Goal: Task Accomplishment & Management: Use online tool/utility

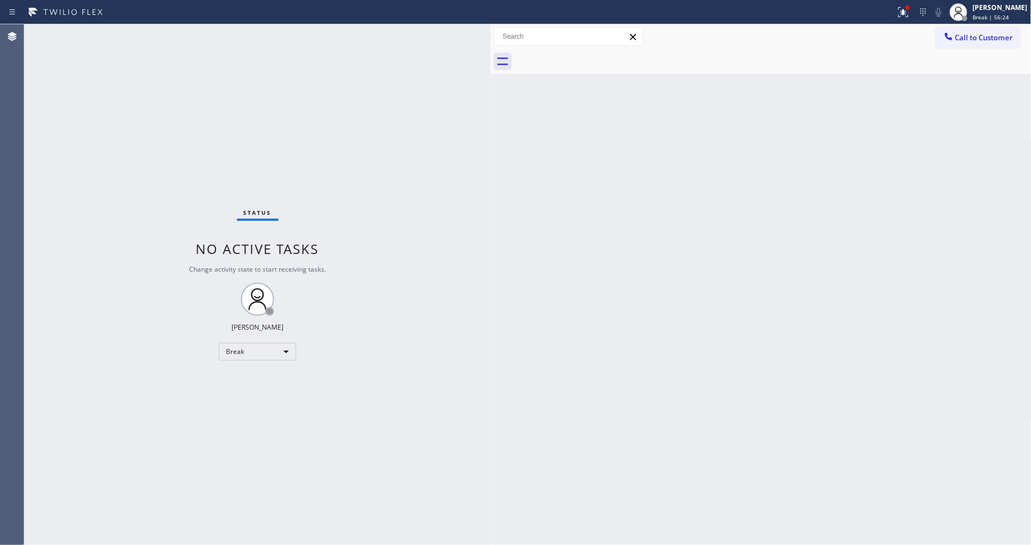
click at [546, 317] on div "Back to Dashboard Change Sender ID Customers Technicians Select a contact Outbo…" at bounding box center [760, 284] width 541 height 521
click at [970, 47] on button "Call to Customer" at bounding box center [978, 37] width 84 height 21
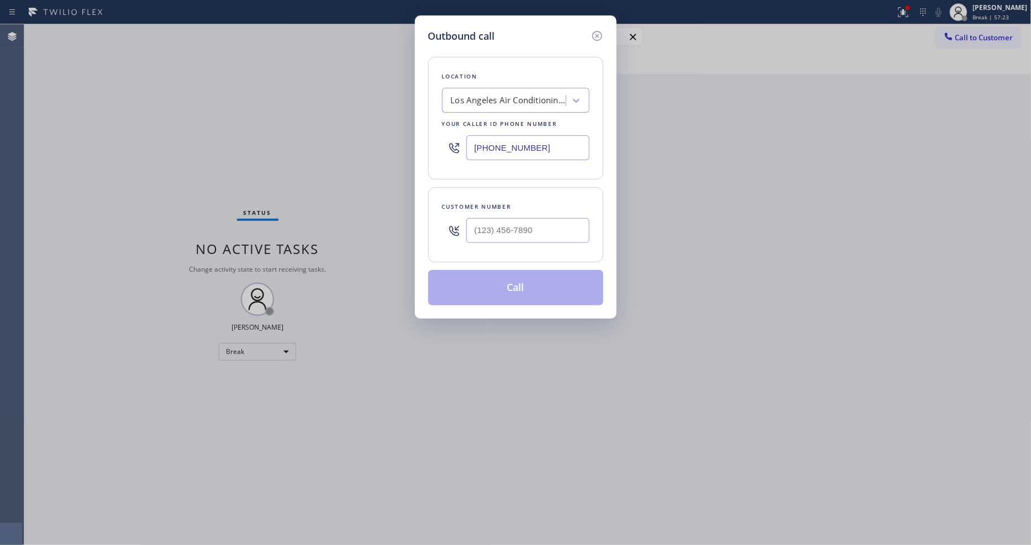
click at [494, 109] on div "Los Angeles Air Conditioning Companies" at bounding box center [515, 100] width 147 height 25
paste input "5 Star Appliance Repair"
type input "5 Star Appliance Repair"
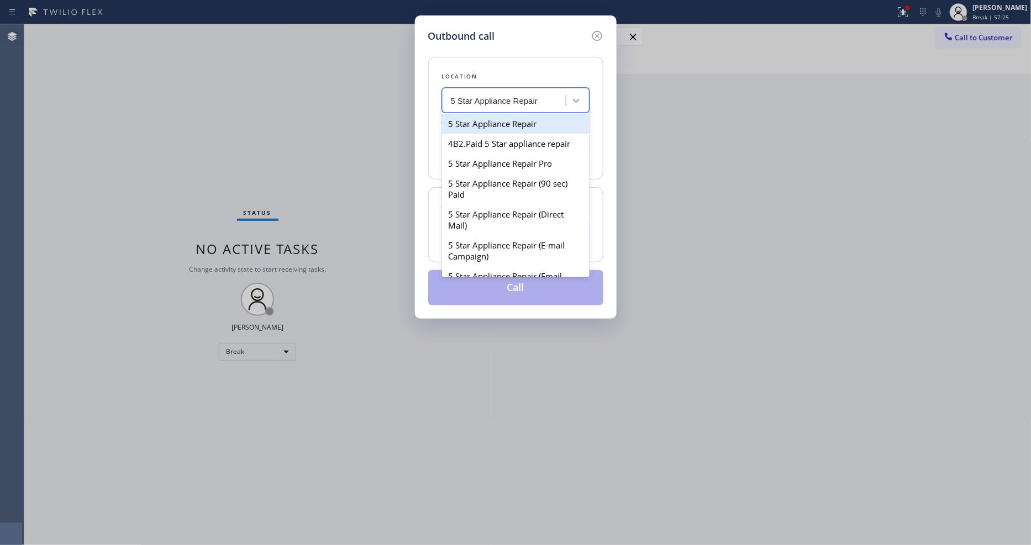
click at [489, 124] on div "5 Star Appliance Repair" at bounding box center [515, 124] width 147 height 20
type input "[PHONE_NUMBER]"
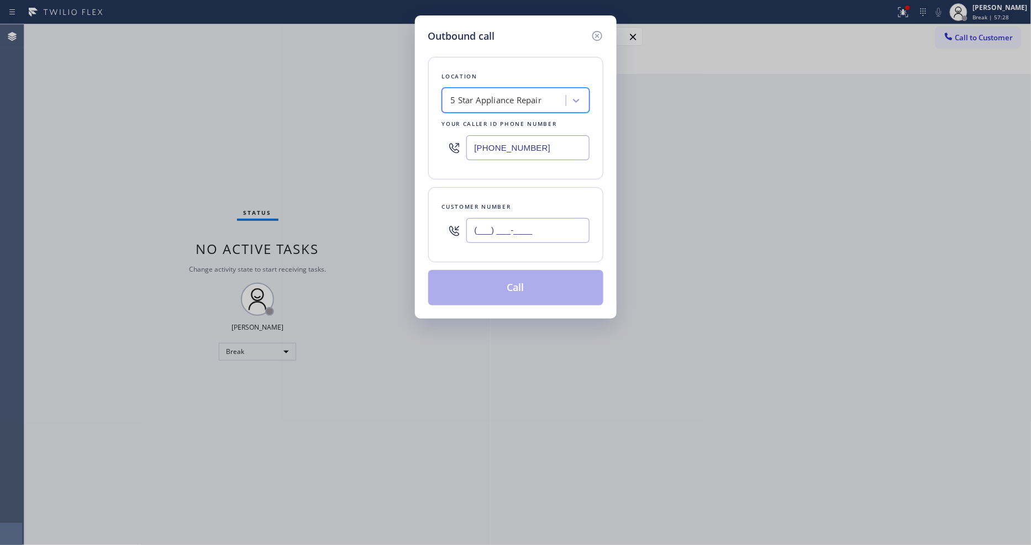
click at [515, 223] on input "(___) ___-____" at bounding box center [527, 230] width 123 height 25
paste input "661) 510-3943"
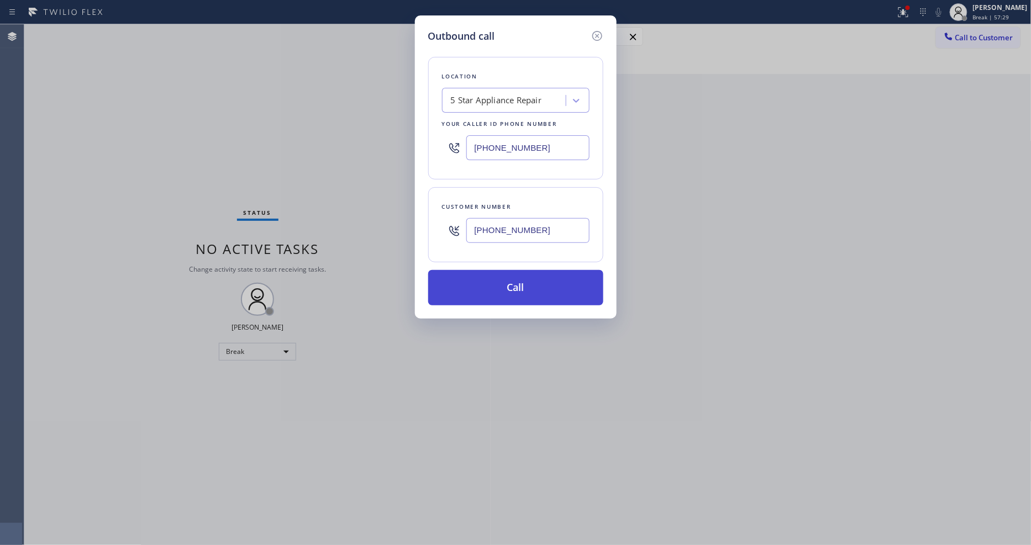
type input "[PHONE_NUMBER]"
click at [483, 274] on button "Call" at bounding box center [515, 287] width 175 height 35
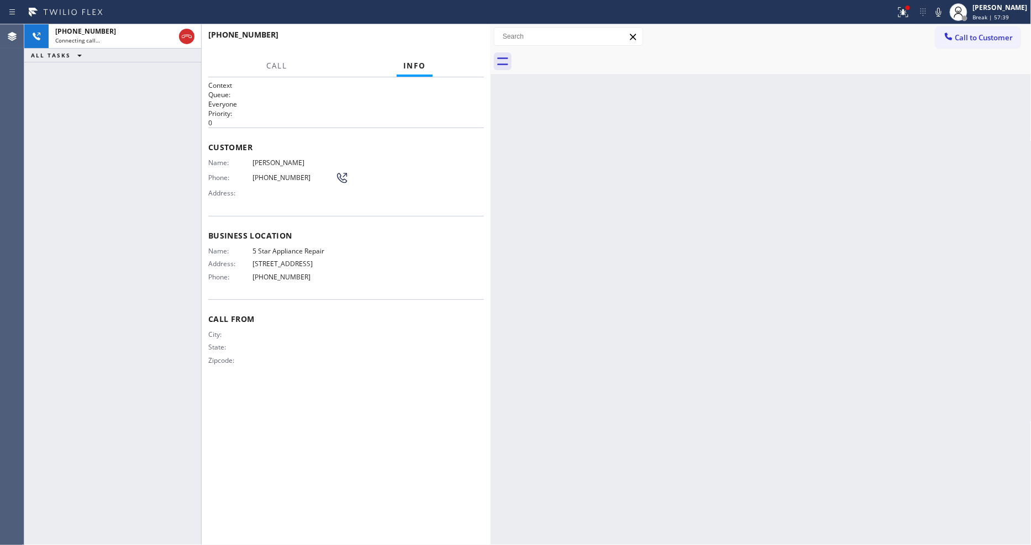
click at [362, 372] on div "Call From City: State: Zipcode:" at bounding box center [346, 340] width 276 height 83
click at [945, 9] on icon at bounding box center [938, 12] width 13 height 13
click at [990, 10] on div "[PERSON_NAME]" at bounding box center [1000, 7] width 55 height 9
click at [966, 70] on button "Unavailable" at bounding box center [976, 73] width 110 height 14
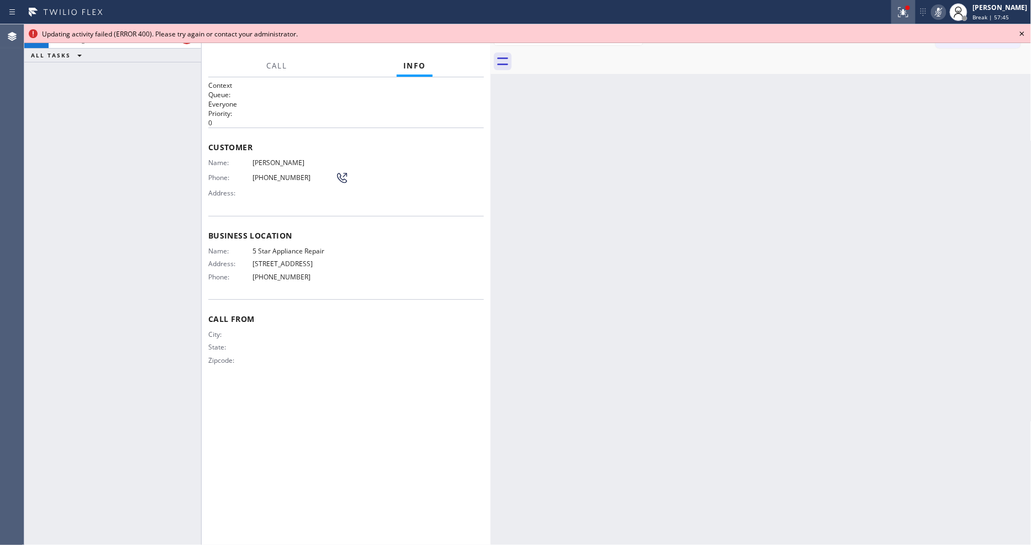
click at [915, 6] on div at bounding box center [903, 12] width 24 height 13
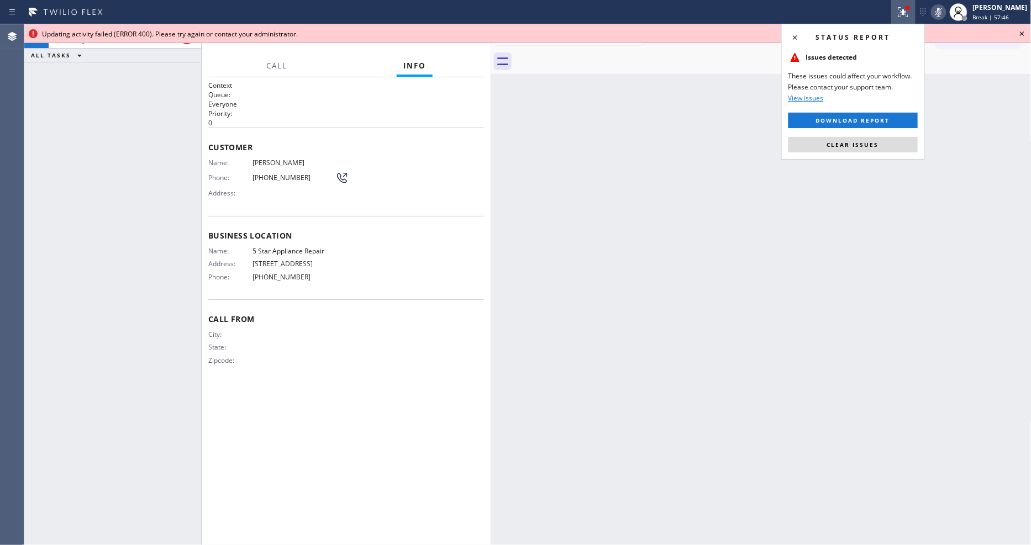
click at [895, 142] on button "Clear issues" at bounding box center [852, 144] width 129 height 15
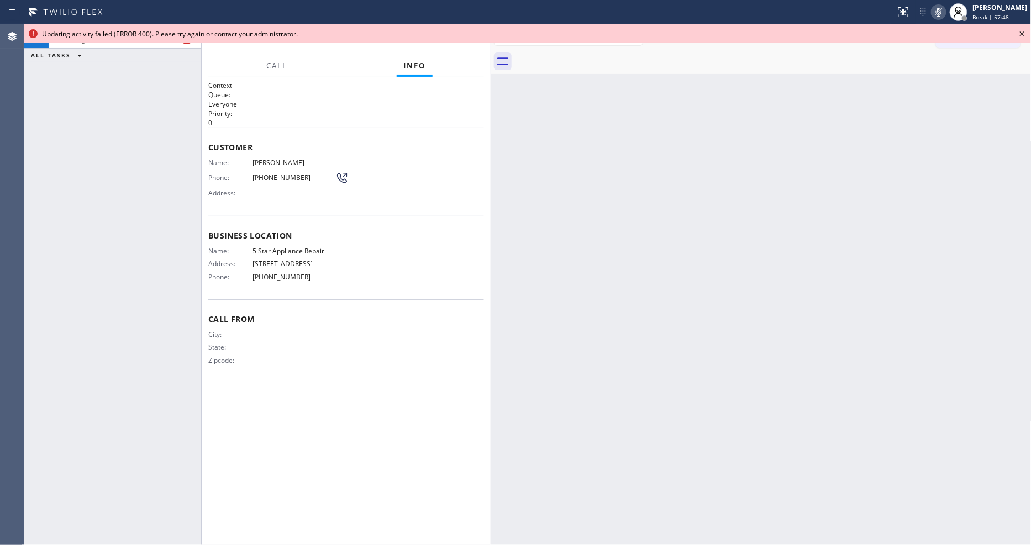
click at [945, 13] on icon at bounding box center [938, 12] width 13 height 13
click at [1011, 29] on div "Updating activity failed (ERROR 400). Please try again or contact your administ…" at bounding box center [527, 33] width 971 height 9
click at [1024, 31] on icon at bounding box center [1021, 33] width 13 height 13
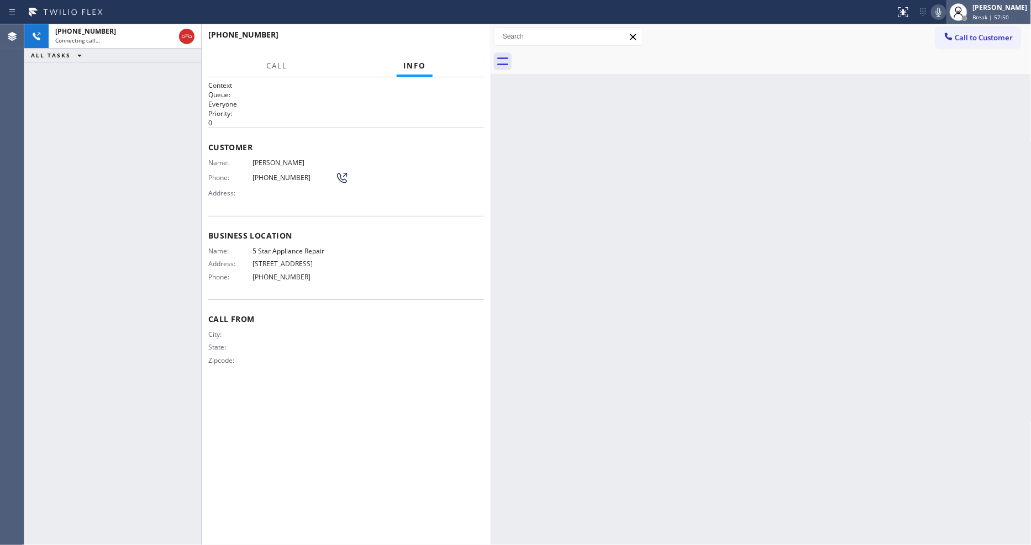
click at [1013, 9] on div "[PERSON_NAME]" at bounding box center [1000, 7] width 55 height 9
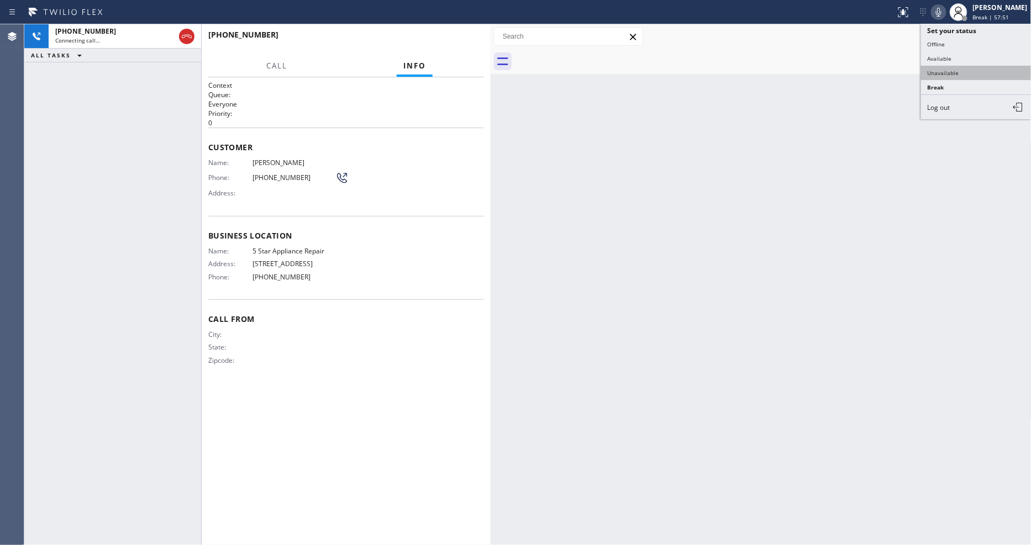
click at [981, 73] on button "Unavailable" at bounding box center [976, 73] width 110 height 14
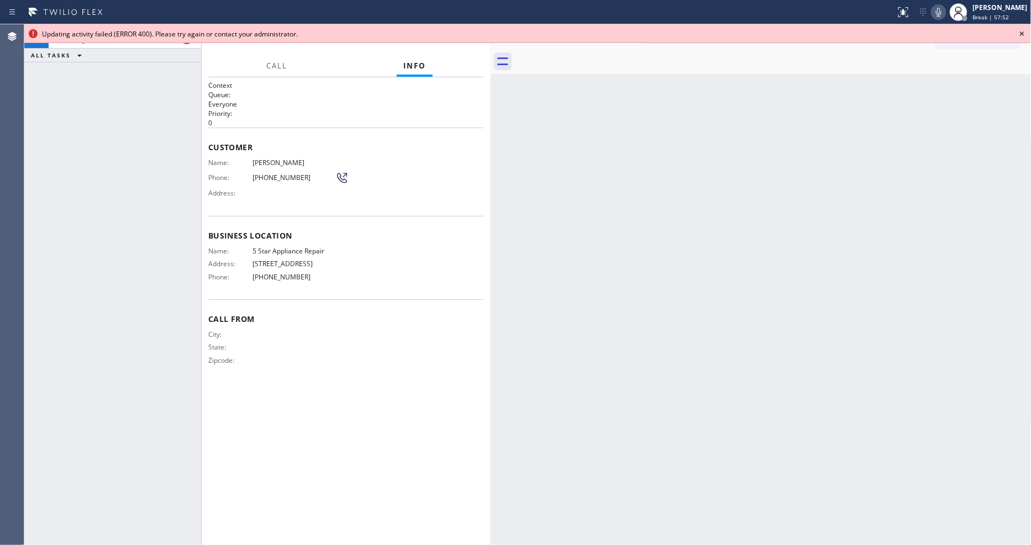
click at [1026, 31] on icon at bounding box center [1021, 33] width 13 height 13
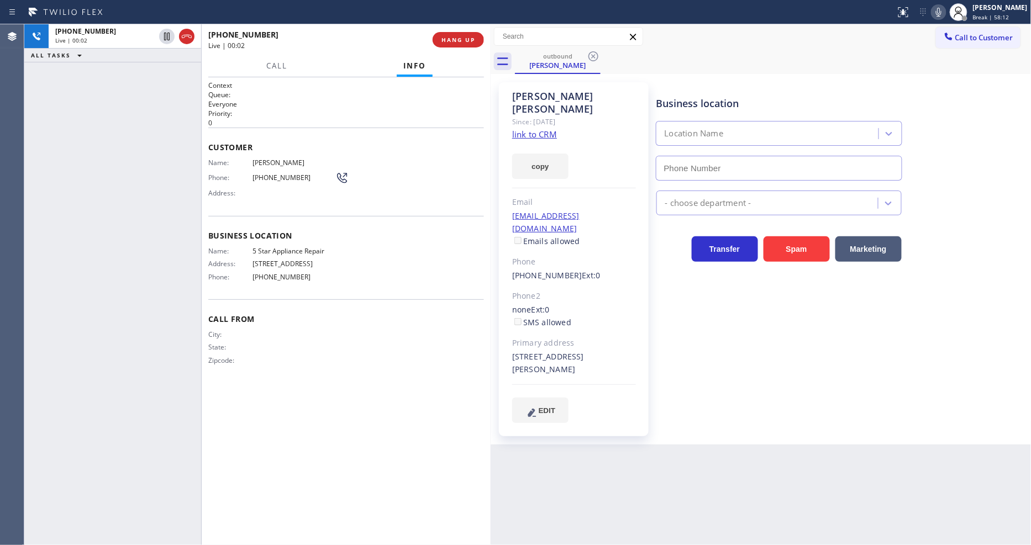
type input "[PHONE_NUMBER]"
drag, startPoint x: 167, startPoint y: 36, endPoint x: 223, endPoint y: 36, distance: 55.8
click at [167, 36] on icon at bounding box center [167, 37] width 6 height 8
click at [942, 12] on icon at bounding box center [938, 12] width 13 height 13
drag, startPoint x: 128, startPoint y: 128, endPoint x: 131, endPoint y: 119, distance: 9.6
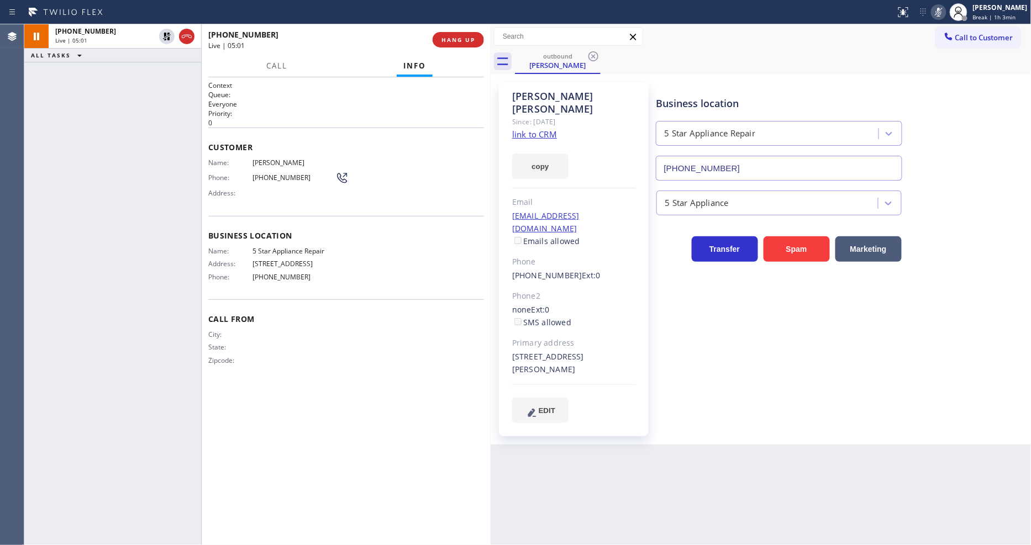
click at [128, 128] on div "[PHONE_NUMBER] Live | 05:01 ALL TASKS ALL TASKS ACTIVE TASKS TASKS IN WRAP UP" at bounding box center [112, 284] width 177 height 521
drag, startPoint x: 160, startPoint y: 33, endPoint x: 309, endPoint y: 41, distance: 149.3
click at [160, 33] on icon at bounding box center [166, 36] width 13 height 13
click at [942, 13] on rect at bounding box center [938, 11] width 8 height 8
click at [954, 8] on div at bounding box center [958, 12] width 24 height 24
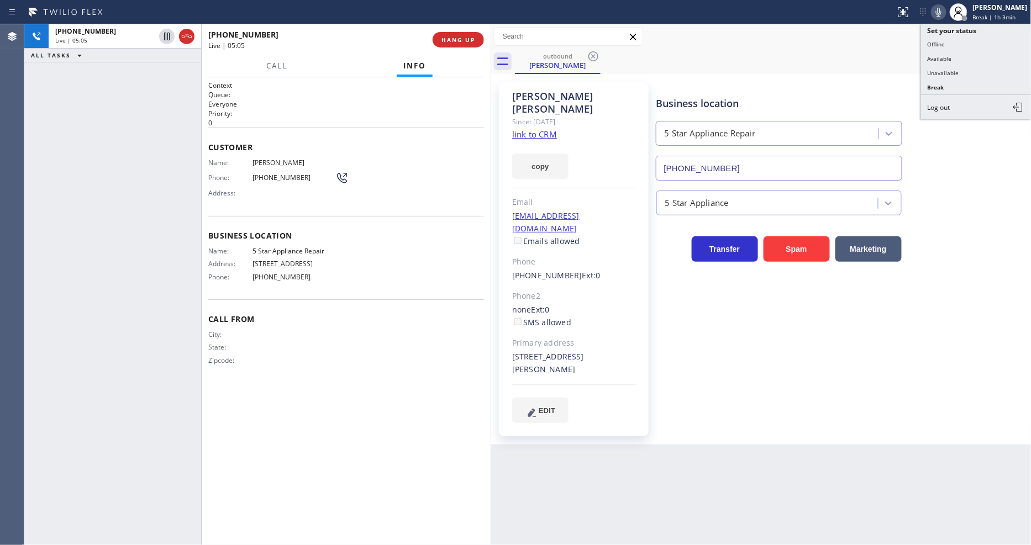
click at [946, 7] on div at bounding box center [938, 12] width 15 height 13
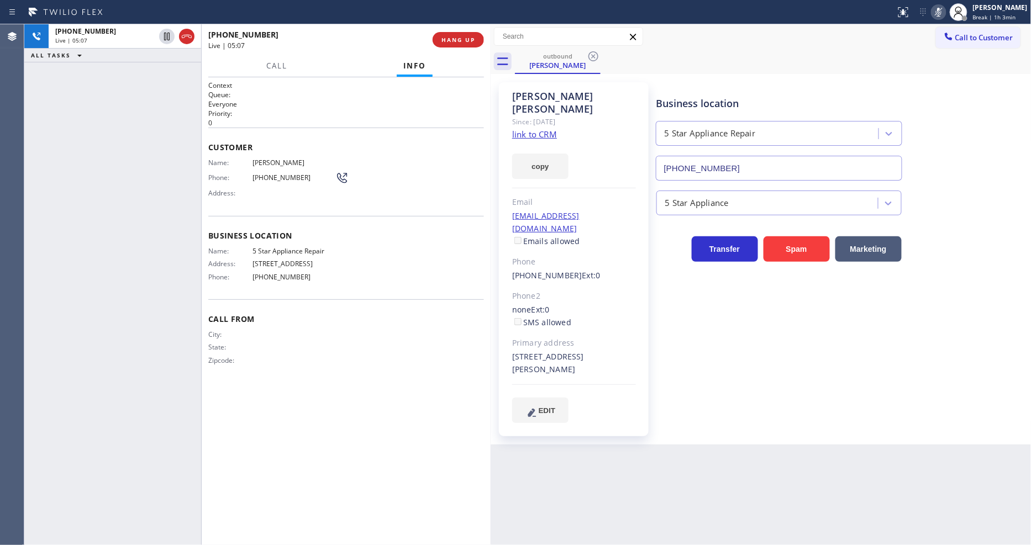
click at [945, 9] on icon at bounding box center [938, 12] width 13 height 13
click at [945, 11] on icon at bounding box center [938, 12] width 13 height 13
click at [788, 445] on div "Back to Dashboard Change Sender ID Customers Technicians Select a contact Outbo…" at bounding box center [760, 284] width 541 height 521
click at [468, 40] on span "HANG UP" at bounding box center [458, 40] width 34 height 8
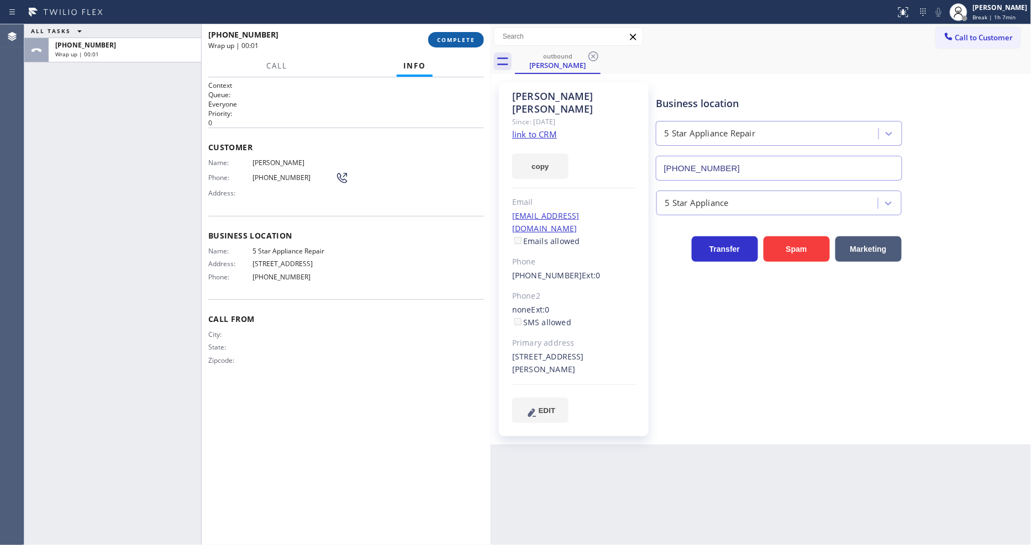
click at [468, 39] on span "COMPLETE" at bounding box center [456, 40] width 38 height 8
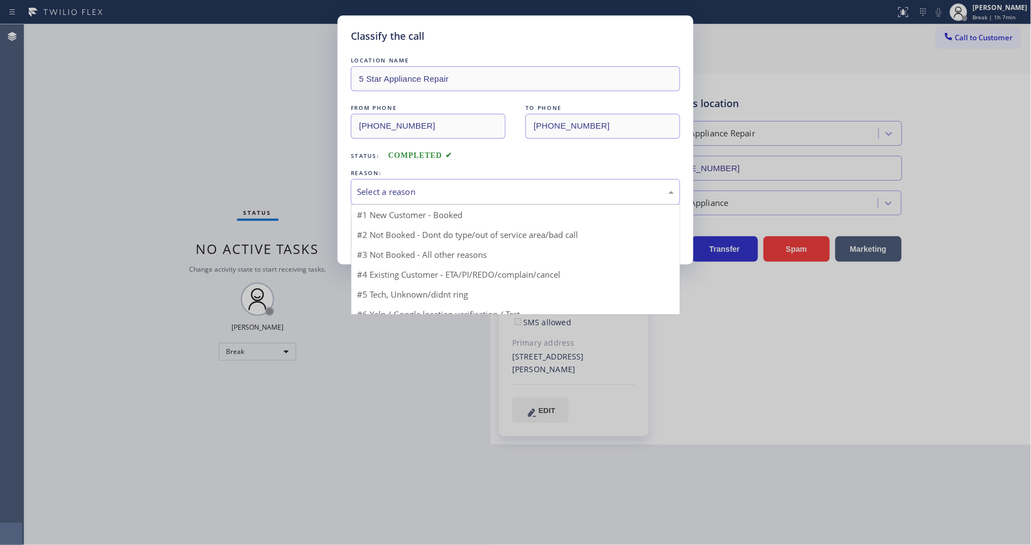
click at [427, 186] on div "Select a reason" at bounding box center [515, 192] width 317 height 13
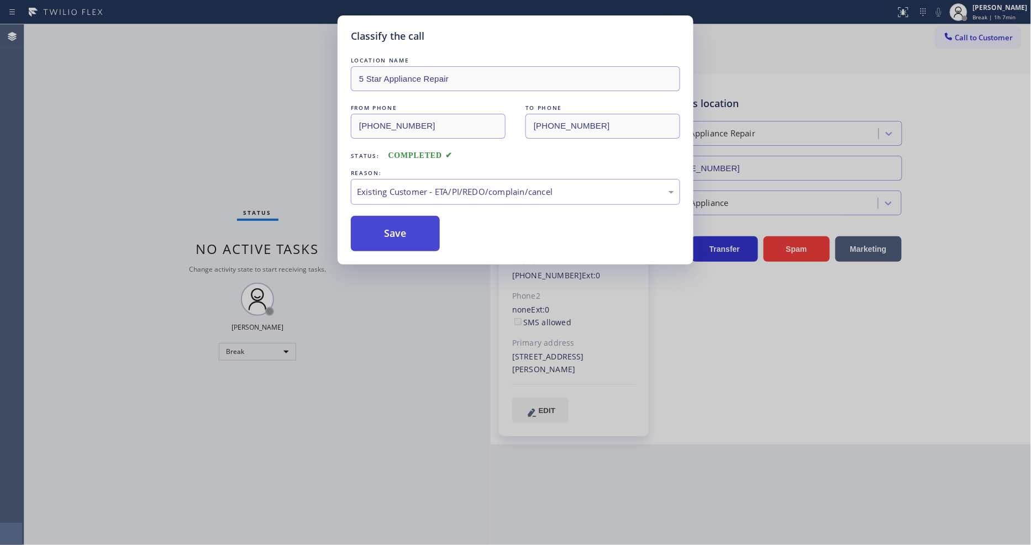
click at [398, 226] on button "Save" at bounding box center [395, 233] width 89 height 35
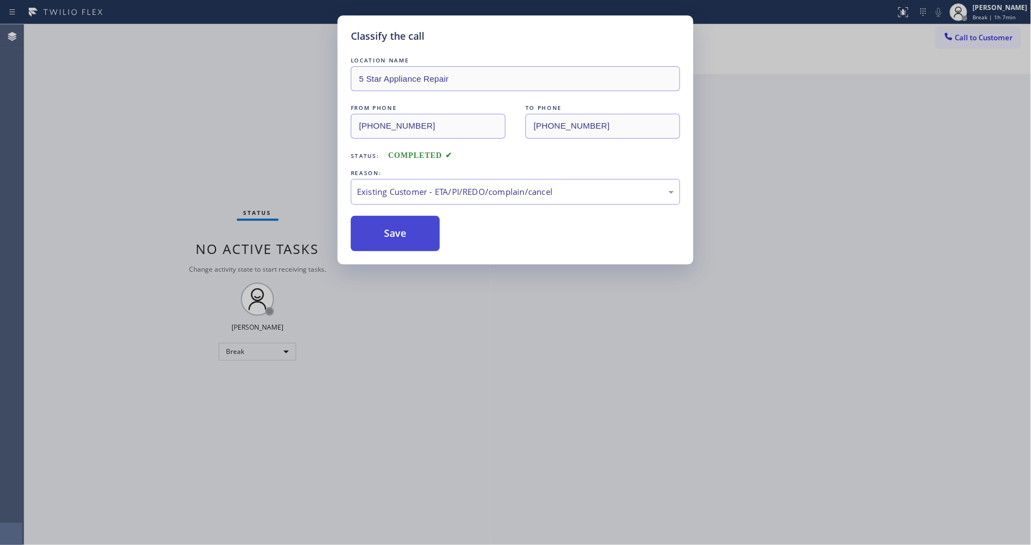
click at [398, 226] on button "Save" at bounding box center [395, 233] width 89 height 35
click at [398, 225] on button "Save" at bounding box center [395, 233] width 89 height 35
click at [397, 225] on button "Save" at bounding box center [395, 233] width 89 height 35
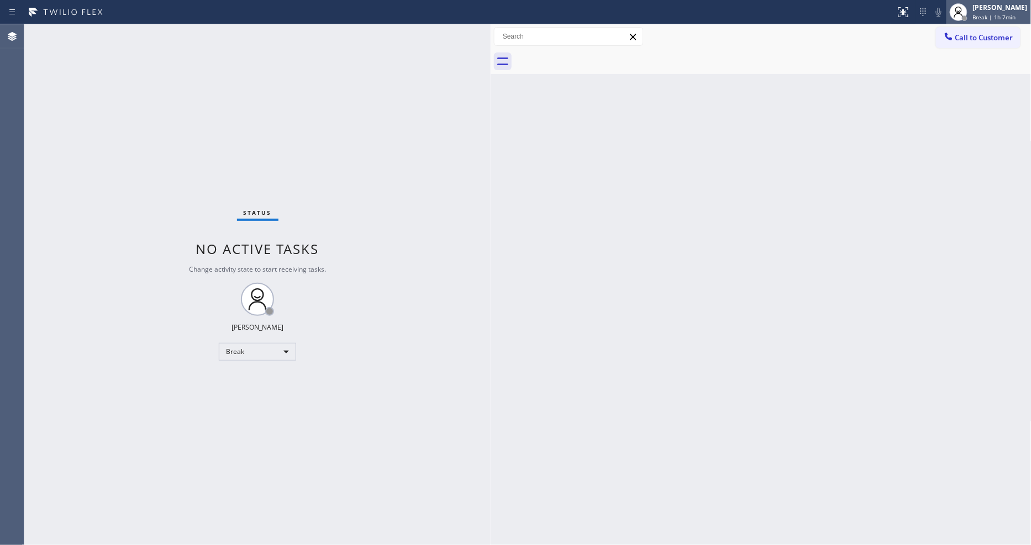
click at [993, 8] on div "[PERSON_NAME]" at bounding box center [1000, 7] width 55 height 9
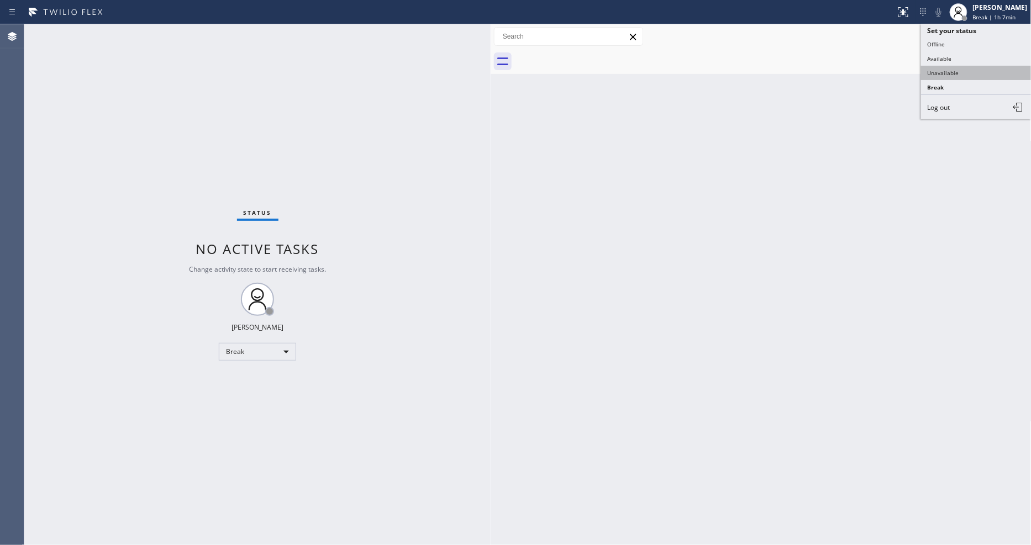
click at [967, 72] on button "Unavailable" at bounding box center [976, 73] width 110 height 14
click at [768, 286] on div "Back to Dashboard Change Sender ID Customers Technicians Select a contact Outbo…" at bounding box center [760, 284] width 541 height 521
click at [671, 374] on div "Back to Dashboard Change Sender ID Customers Technicians Select a contact Outbo…" at bounding box center [760, 284] width 541 height 521
drag, startPoint x: 786, startPoint y: 334, endPoint x: 765, endPoint y: 334, distance: 20.4
click at [785, 332] on div "Back to Dashboard Change Sender ID Customers Technicians Select a contact Outbo…" at bounding box center [760, 284] width 541 height 521
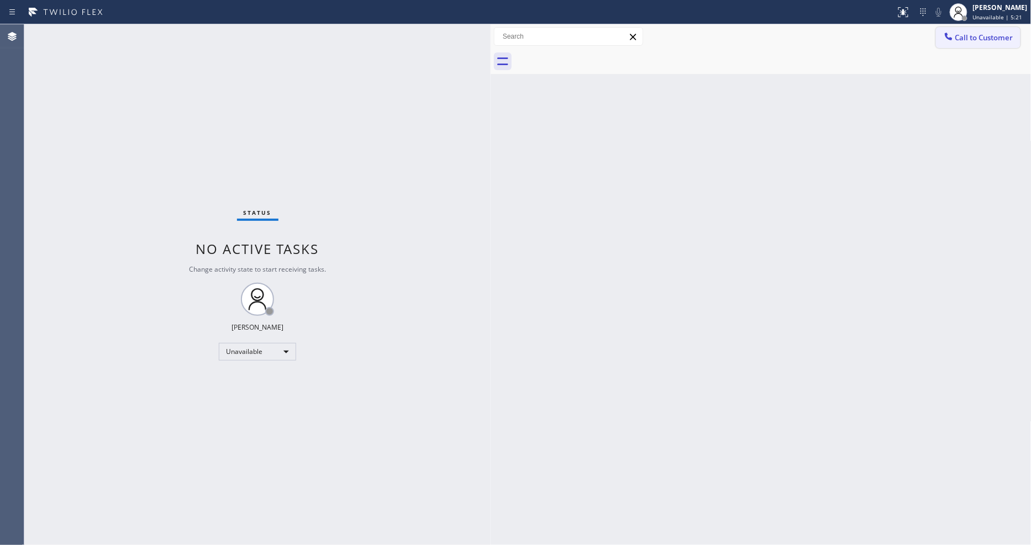
click at [970, 39] on span "Call to Customer" at bounding box center [984, 38] width 58 height 10
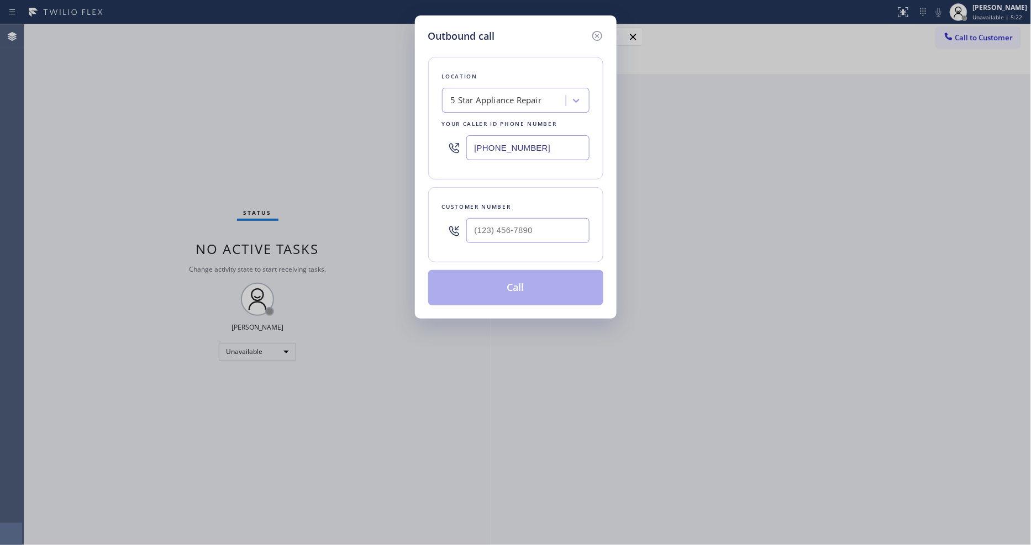
click at [482, 105] on div "5 Star Appliance Repair" at bounding box center [505, 100] width 120 height 19
paste input "GE Monogram Repair Expert [GEOGRAPHIC_DATA]"
type input "GE Monogram Repair Expert [GEOGRAPHIC_DATA]"
click at [483, 123] on div "GE Monogram Repair Expert [GEOGRAPHIC_DATA]" at bounding box center [515, 129] width 147 height 31
type input "[PHONE_NUMBER]"
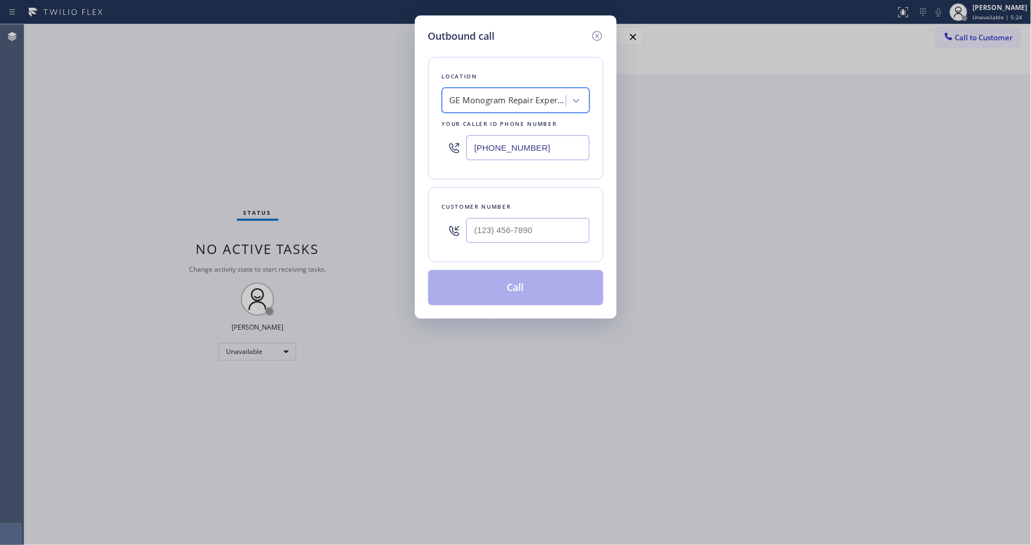
scroll to position [0, 1]
click at [498, 230] on input "(___) ___-____" at bounding box center [527, 230] width 123 height 25
paste input "720) 732-4967"
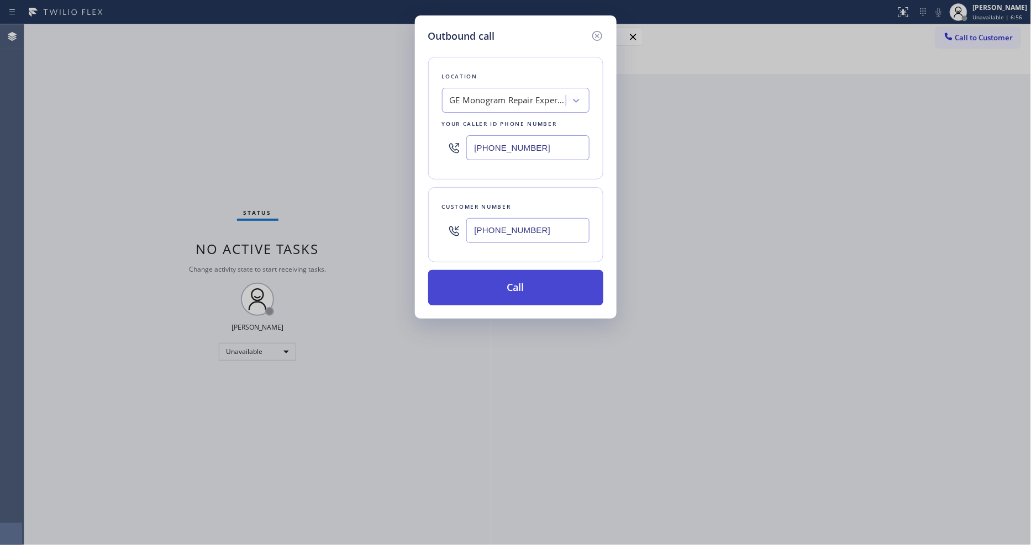
type input "[PHONE_NUMBER]"
click at [483, 284] on button "Call" at bounding box center [515, 287] width 175 height 35
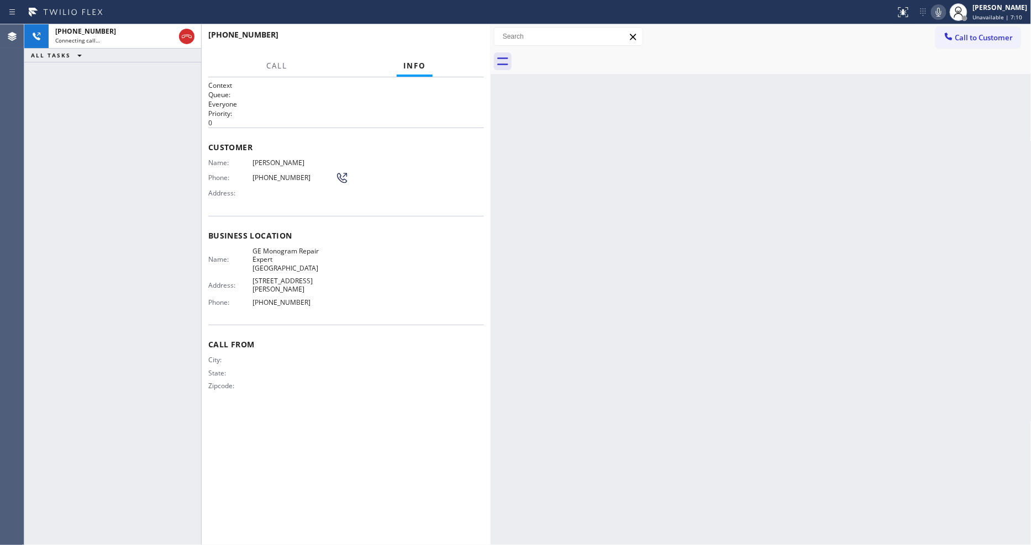
click at [792, 258] on div "Back to Dashboard Change Sender ID Customers Technicians Select a contact Outbo…" at bounding box center [760, 284] width 541 height 521
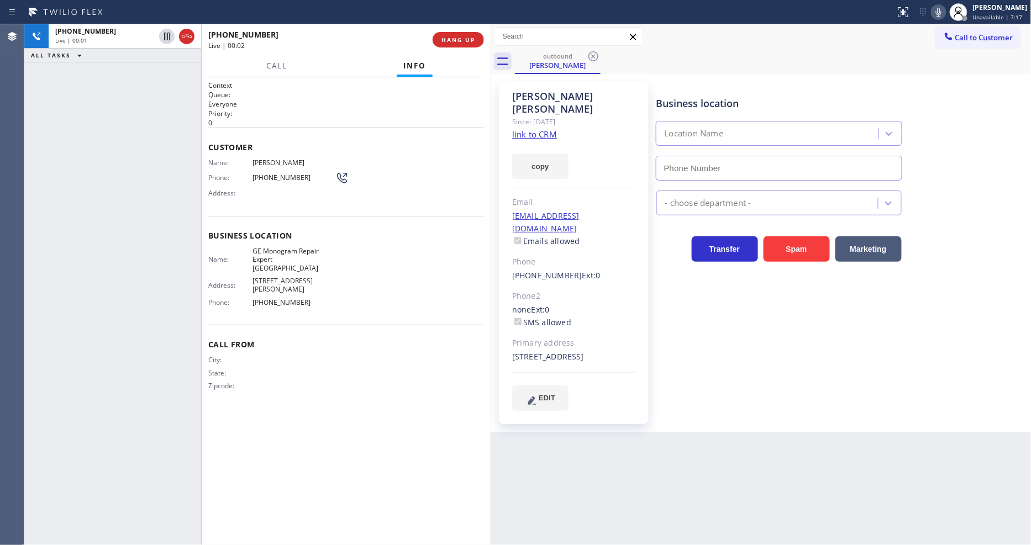
type input "[PHONE_NUMBER]"
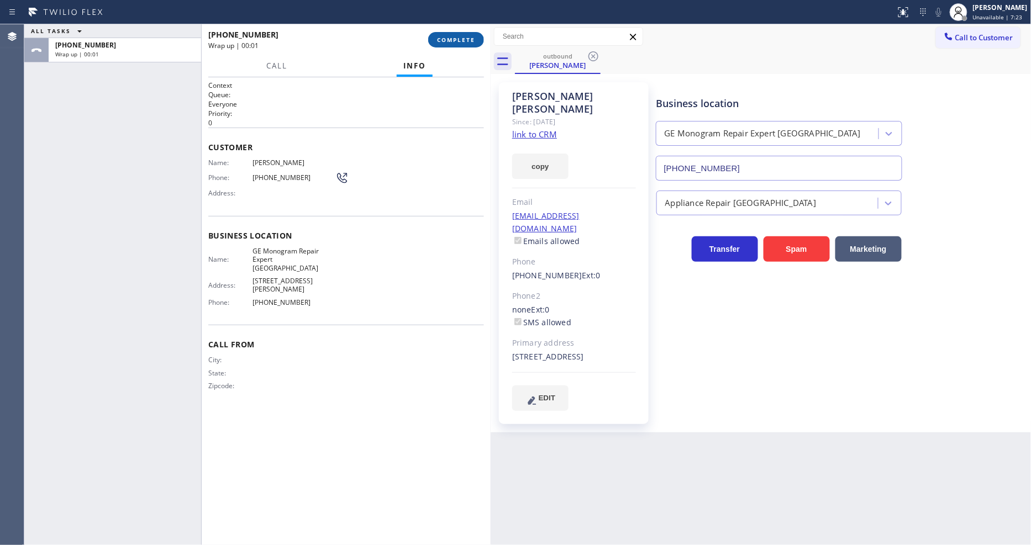
click at [443, 42] on span "COMPLETE" at bounding box center [456, 40] width 38 height 8
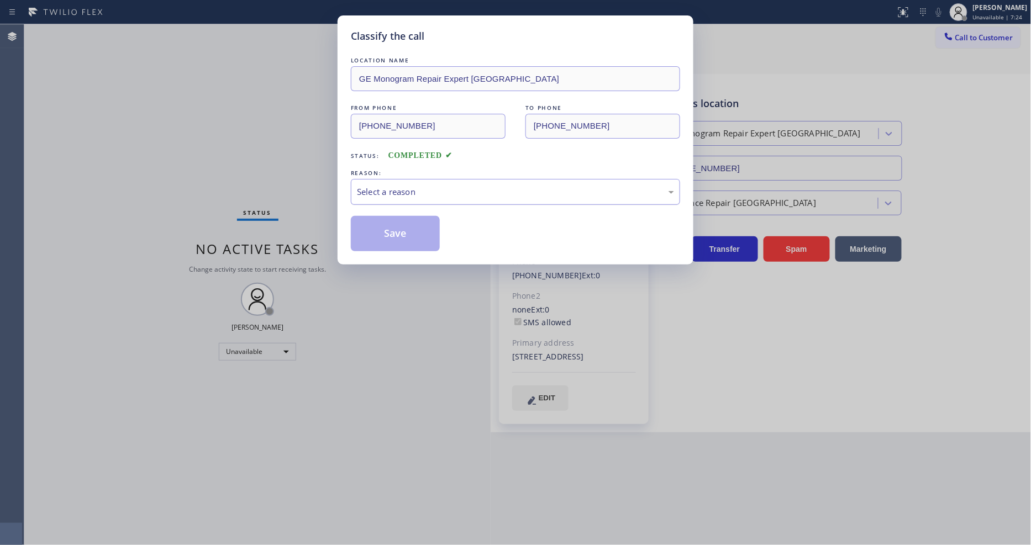
click at [437, 179] on div "Select a reason" at bounding box center [515, 192] width 329 height 26
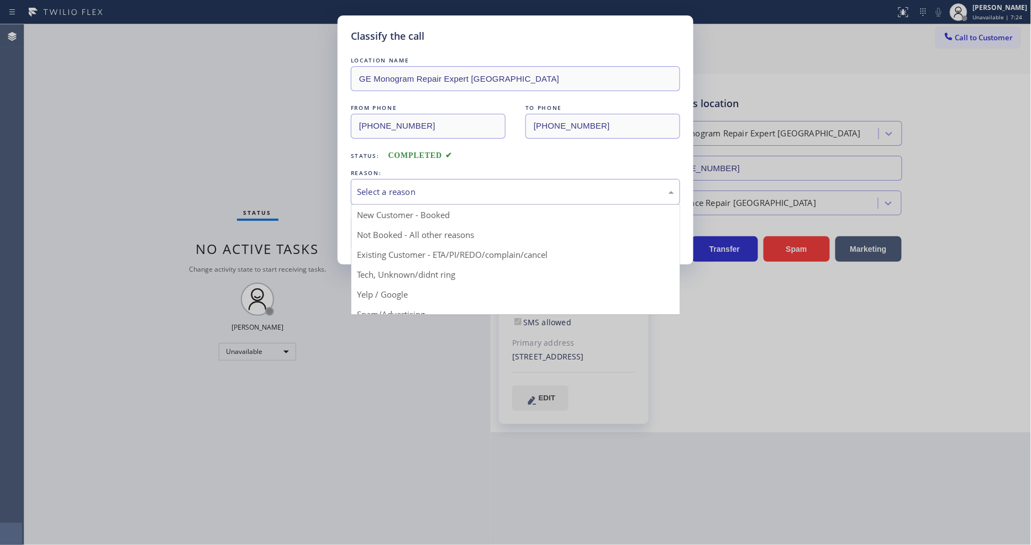
drag, startPoint x: 420, startPoint y: 251, endPoint x: 413, endPoint y: 233, distance: 18.9
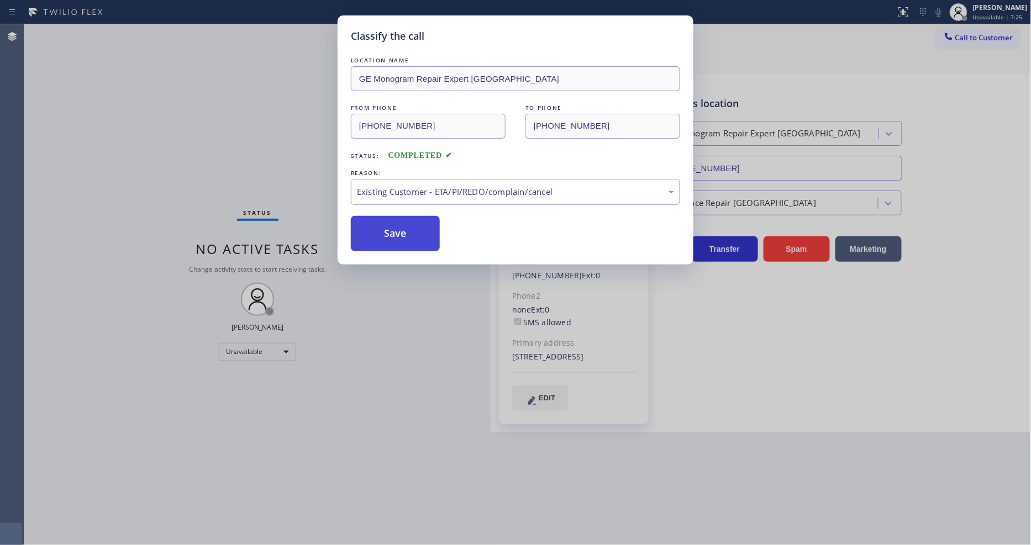
click at [413, 233] on button "Save" at bounding box center [395, 233] width 89 height 35
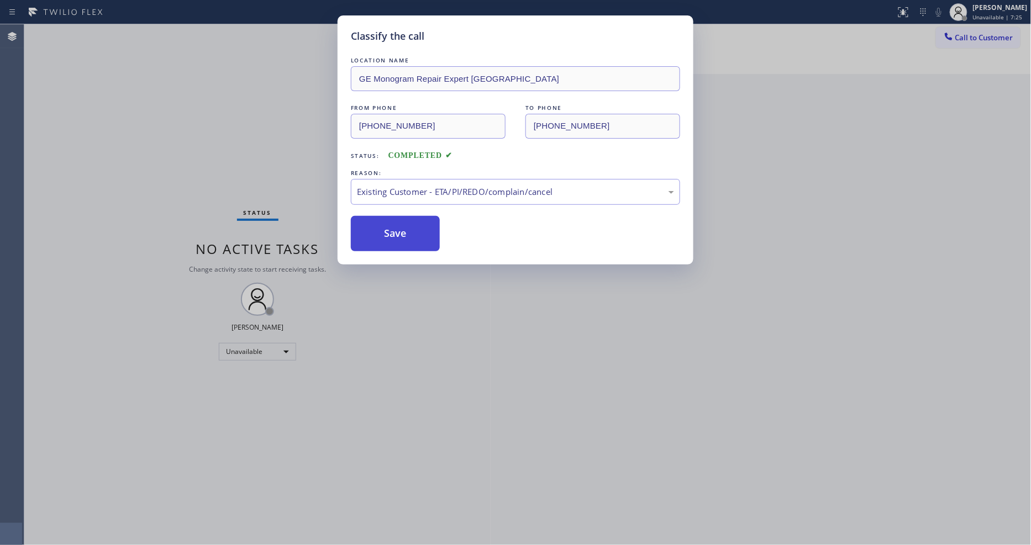
click at [413, 233] on button "Save" at bounding box center [395, 233] width 89 height 35
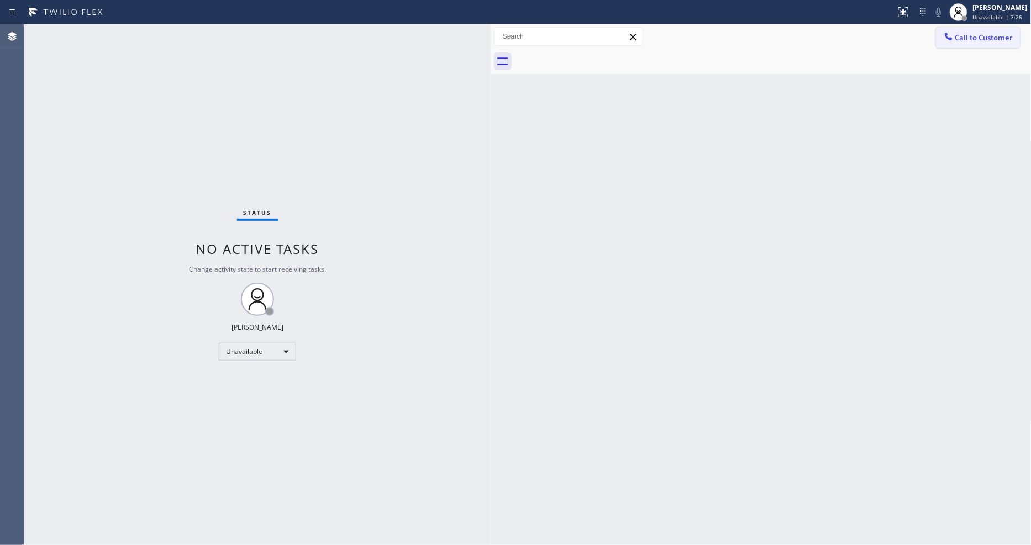
click at [963, 36] on span "Call to Customer" at bounding box center [984, 38] width 58 height 10
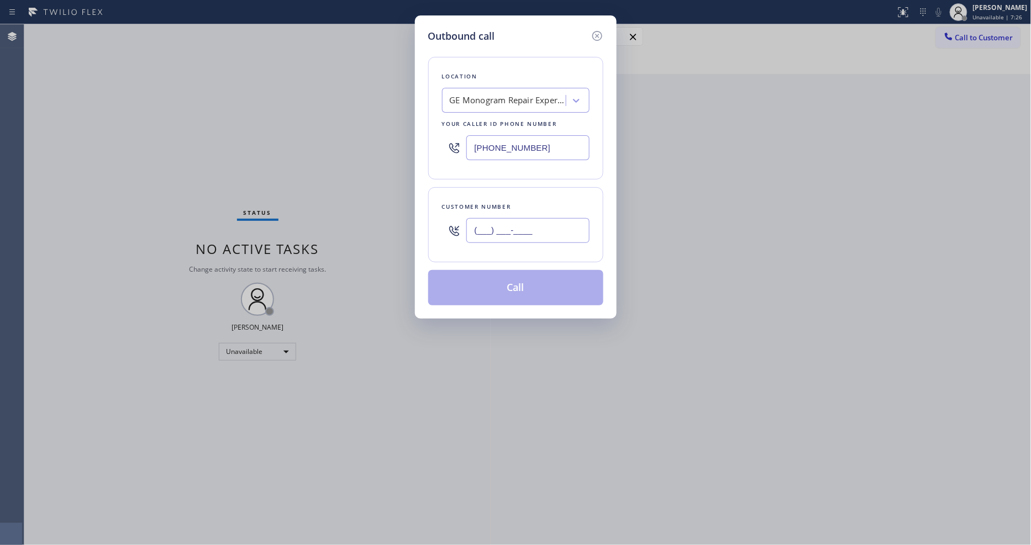
click at [545, 235] on input "(___) ___-____" at bounding box center [527, 230] width 123 height 25
paste input "720) 732-4967"
type input "[PHONE_NUMBER]"
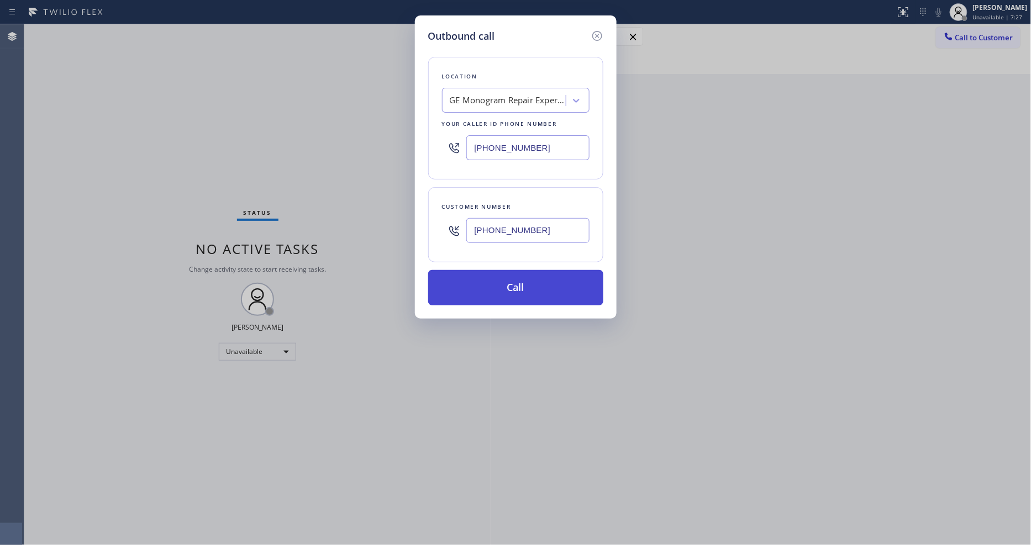
click at [500, 284] on button "Call" at bounding box center [515, 287] width 175 height 35
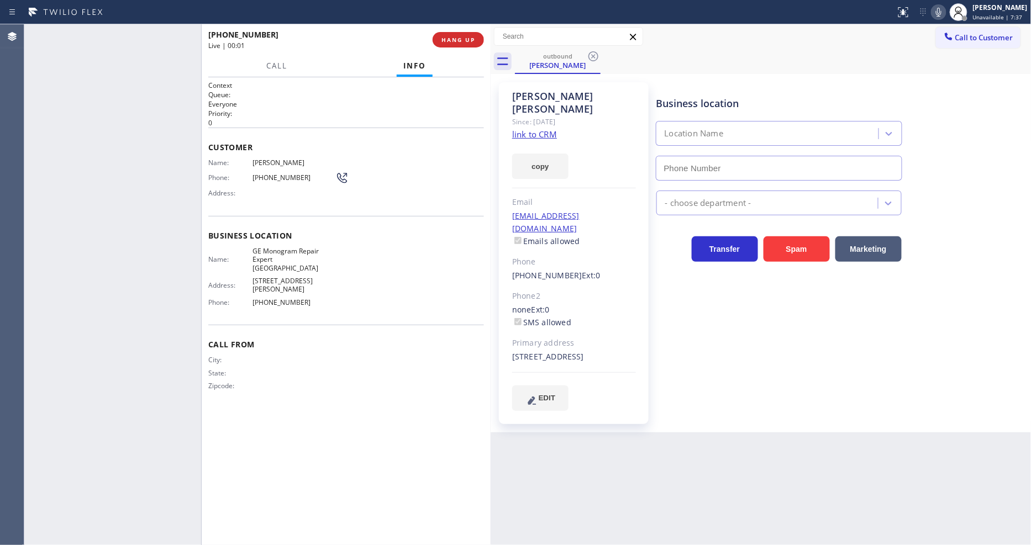
type input "[PHONE_NUMBER]"
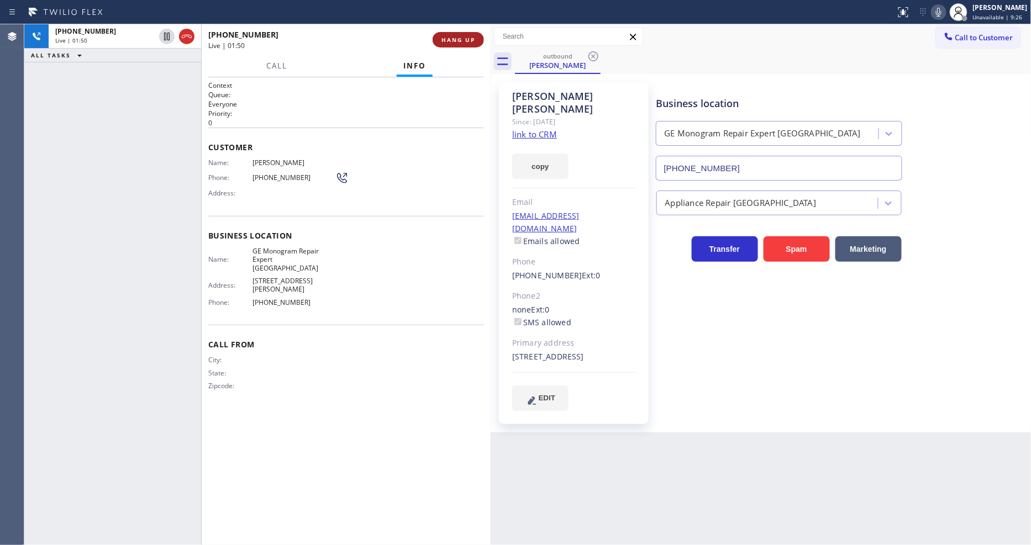
click at [476, 35] on button "HANG UP" at bounding box center [457, 39] width 51 height 15
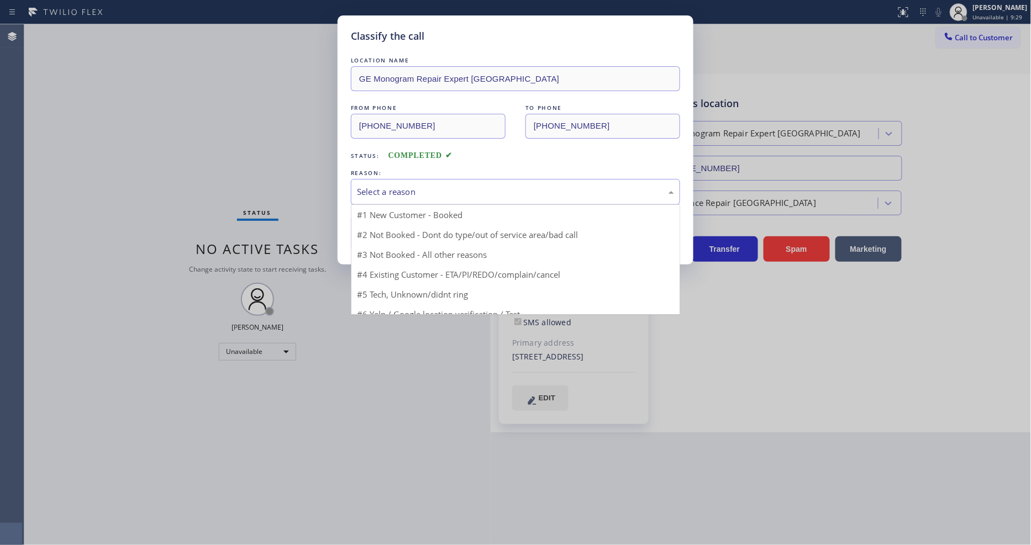
click at [413, 180] on div "Select a reason" at bounding box center [515, 192] width 329 height 26
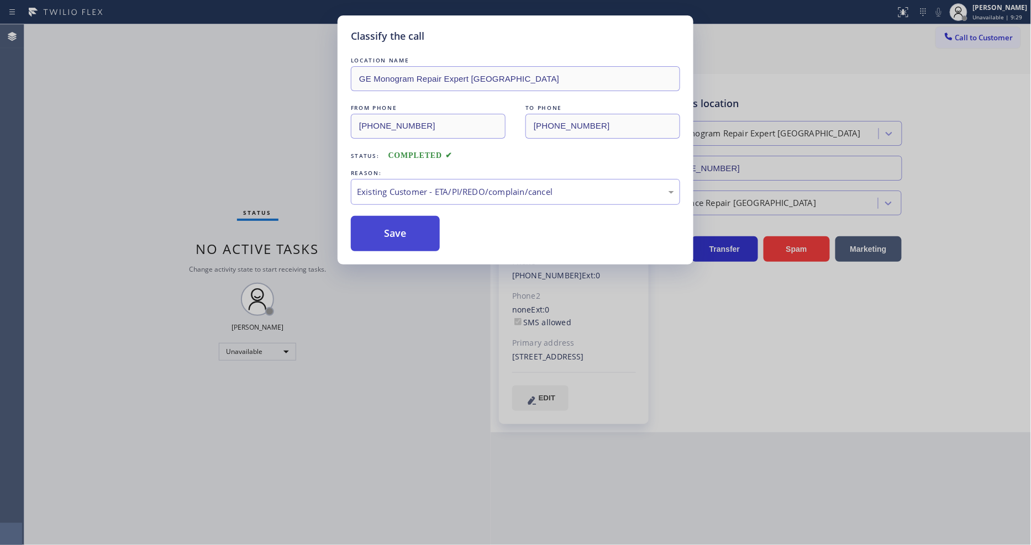
click at [406, 234] on button "Save" at bounding box center [395, 233] width 89 height 35
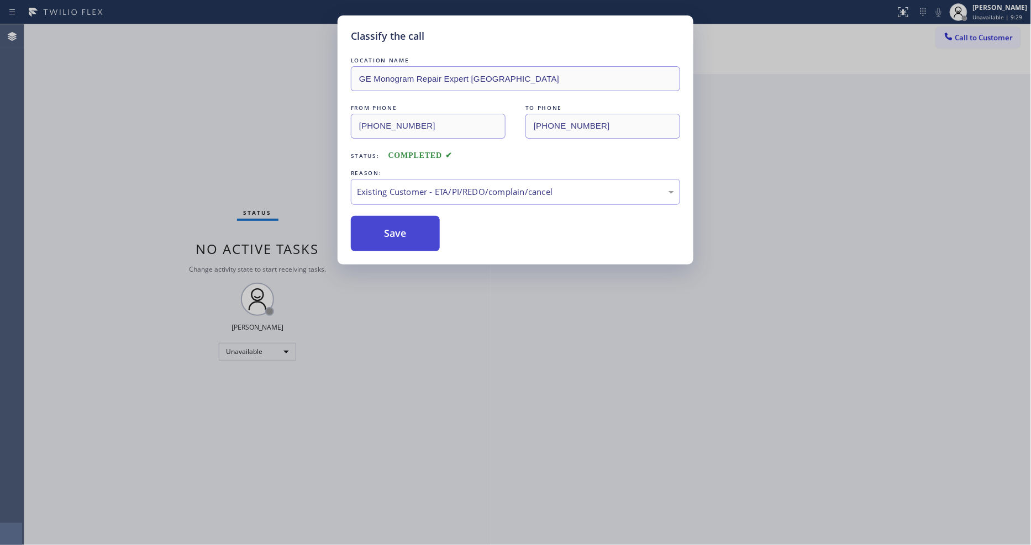
click at [406, 234] on button "Save" at bounding box center [395, 233] width 89 height 35
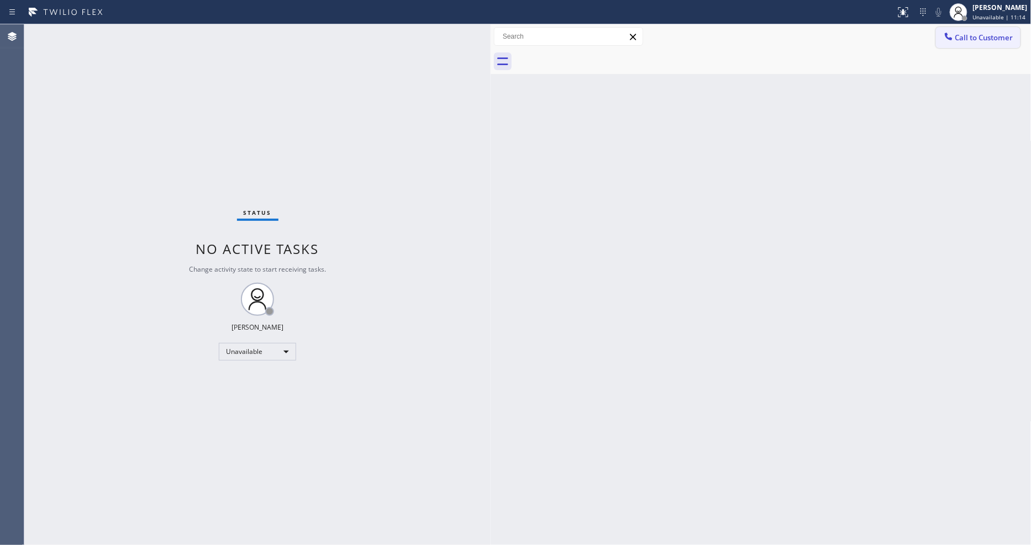
click at [942, 40] on div at bounding box center [948, 37] width 13 height 13
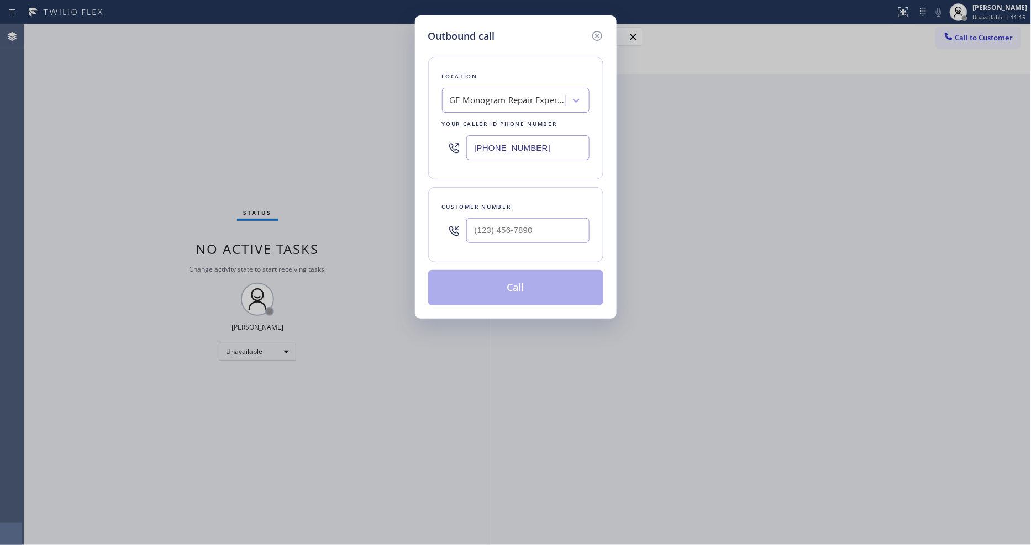
click at [509, 96] on div "GE Monogram Repair Expert [GEOGRAPHIC_DATA]" at bounding box center [508, 100] width 116 height 13
paste input "Thermador Repair Group [GEOGRAPHIC_DATA]"
type input "Thermador Repair Group [GEOGRAPHIC_DATA]"
click at [494, 124] on div "Thermador Repair Group [GEOGRAPHIC_DATA]" at bounding box center [515, 129] width 147 height 31
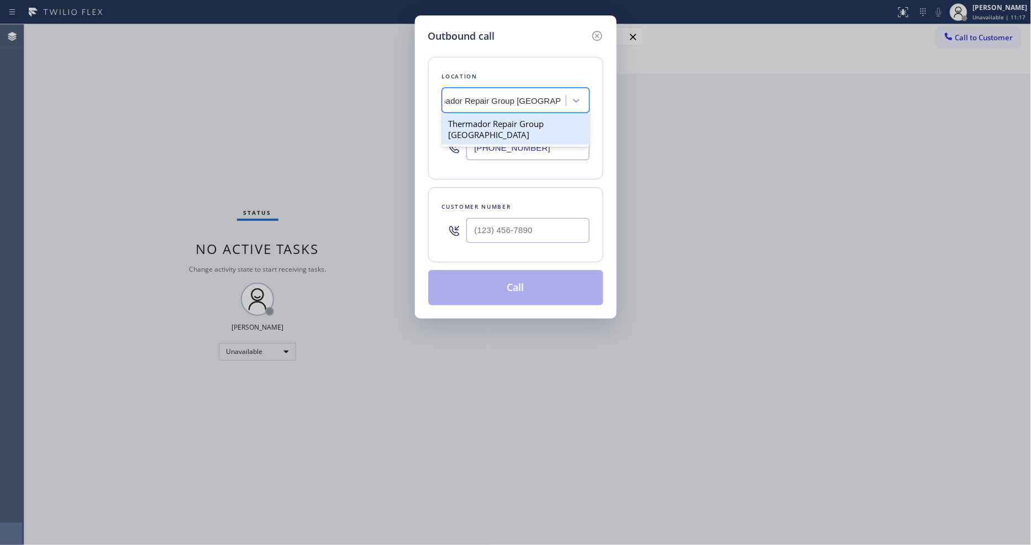
type input "[PHONE_NUMBER]"
click at [530, 228] on input "(___) ___-____" at bounding box center [527, 230] width 123 height 25
paste input "650) 279-3640"
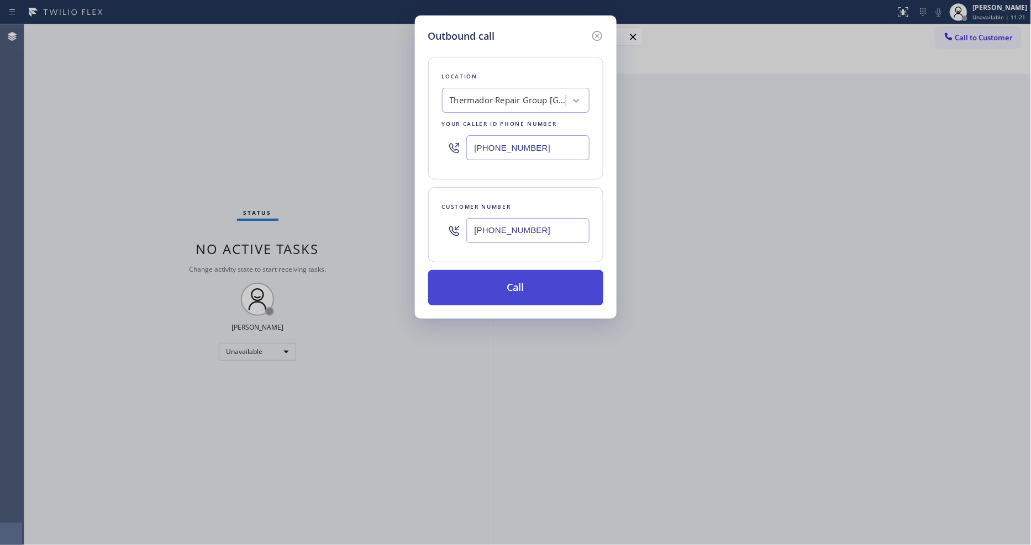
type input "[PHONE_NUMBER]"
click at [510, 282] on button "Call" at bounding box center [515, 287] width 175 height 35
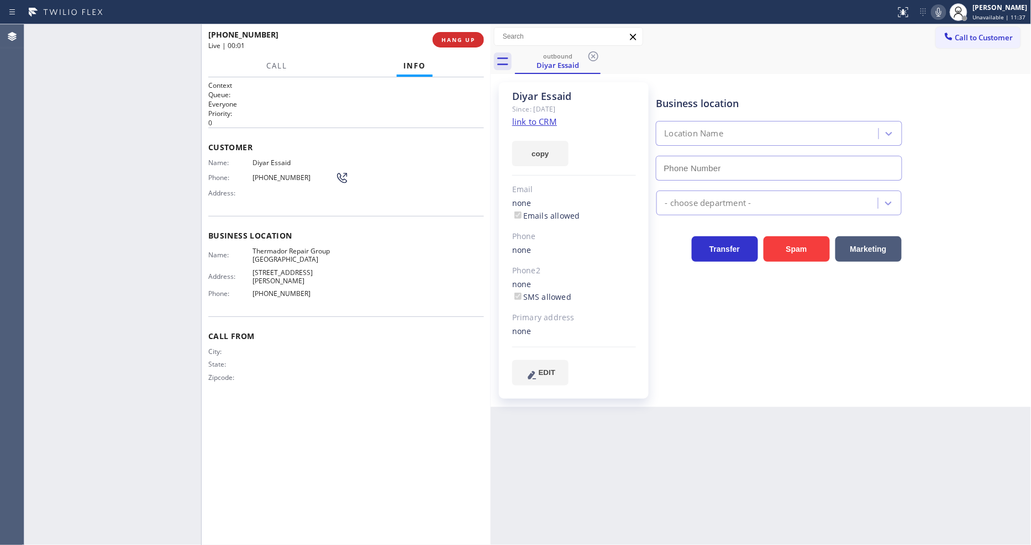
type input "[PHONE_NUMBER]"
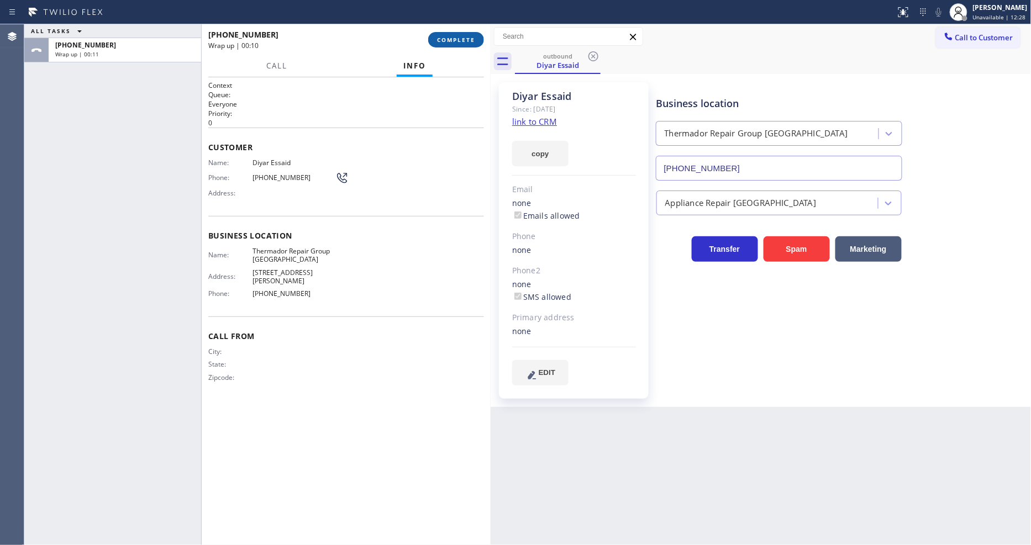
click at [446, 39] on span "COMPLETE" at bounding box center [456, 40] width 38 height 8
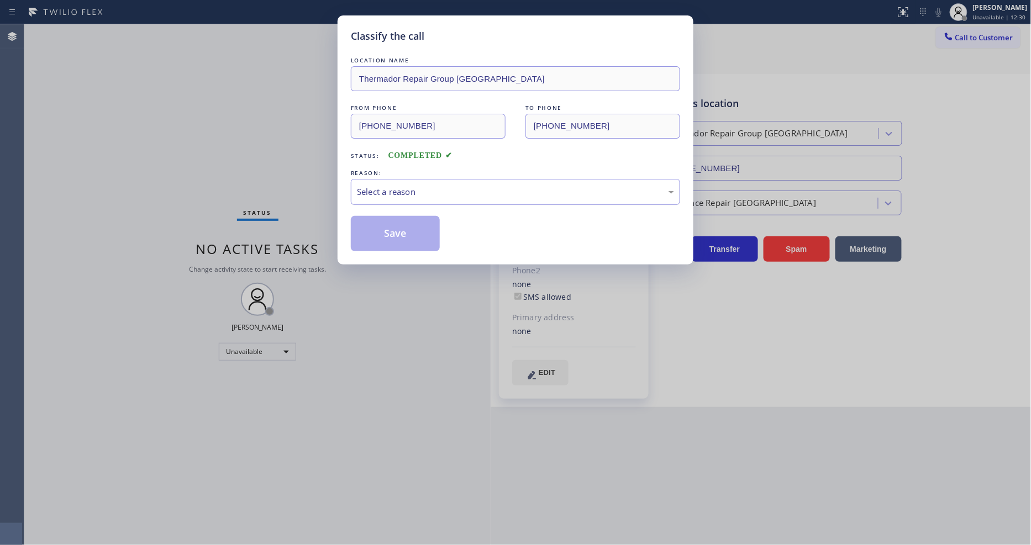
click at [413, 192] on div "Select a reason" at bounding box center [515, 192] width 317 height 13
click at [411, 237] on button "Save" at bounding box center [395, 233] width 89 height 35
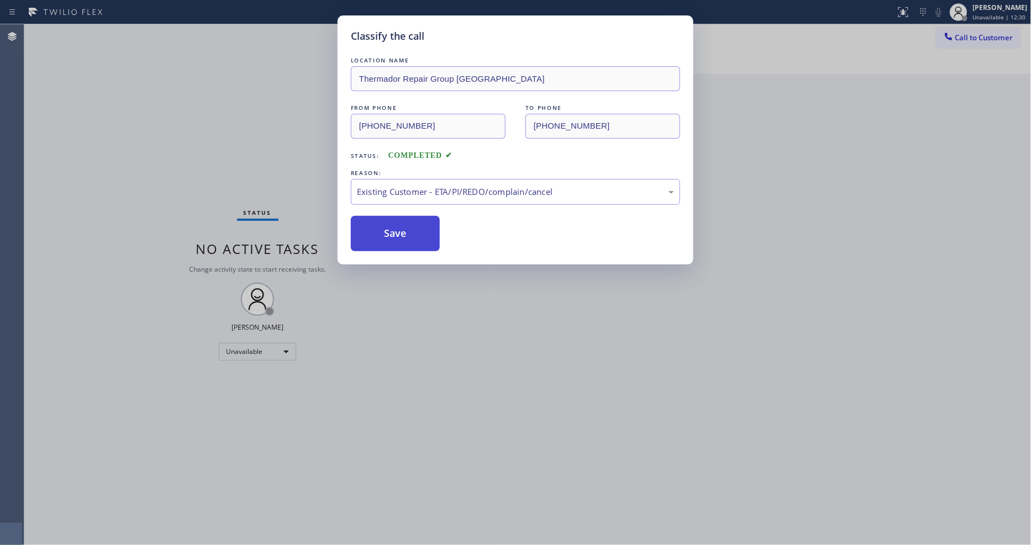
click at [411, 237] on button "Save" at bounding box center [395, 233] width 89 height 35
drag, startPoint x: 411, startPoint y: 237, endPoint x: 367, endPoint y: 127, distance: 119.2
click at [411, 236] on button "Save" at bounding box center [395, 233] width 89 height 35
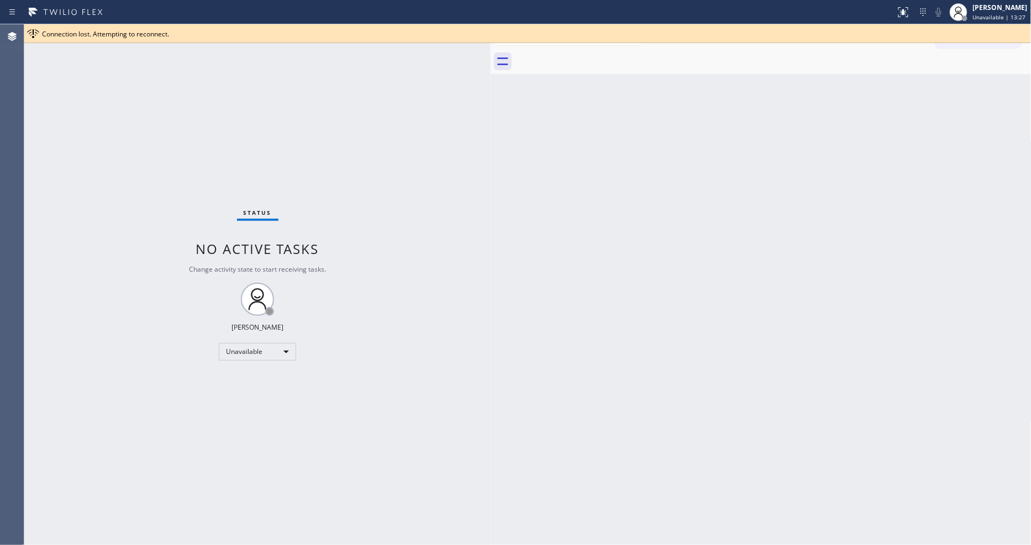
click at [971, 122] on div "Back to Dashboard Change Sender ID Customers Technicians Select a contact Outbo…" at bounding box center [760, 284] width 541 height 521
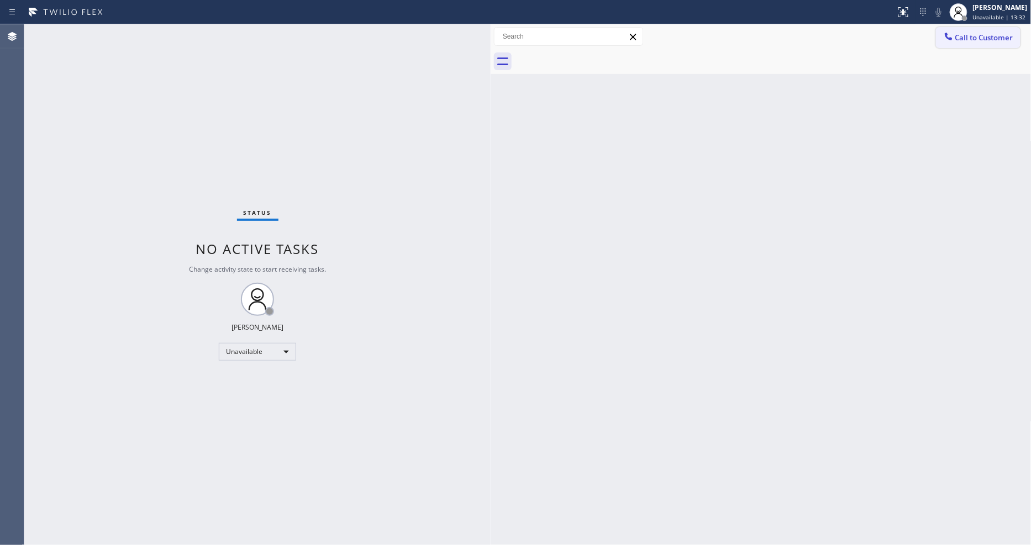
click at [969, 44] on button "Call to Customer" at bounding box center [978, 37] width 84 height 21
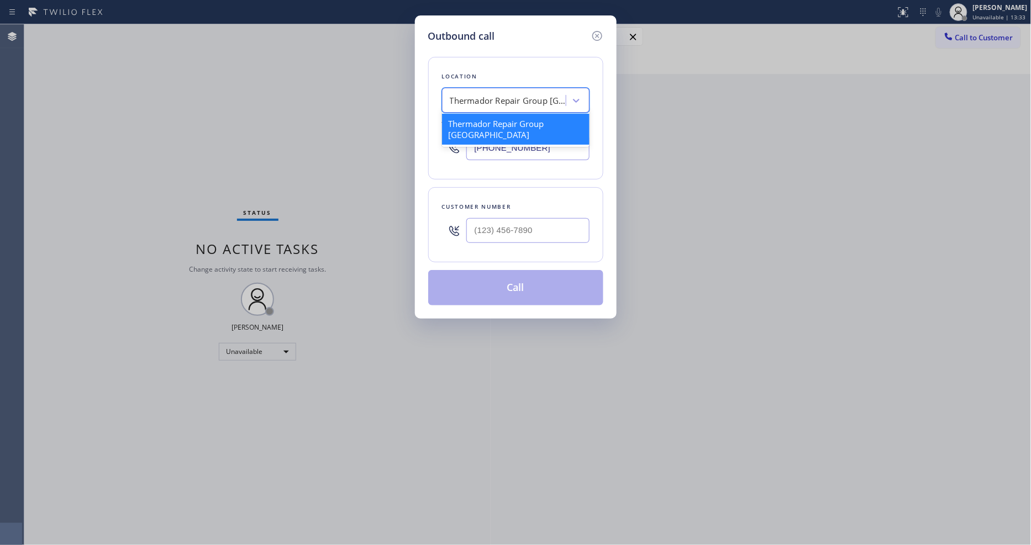
click at [485, 94] on div "Thermador Repair Group [GEOGRAPHIC_DATA]" at bounding box center [508, 100] width 116 height 13
paste input "5 Star Appliance Repair"
type input "5 Star Appliance Repair"
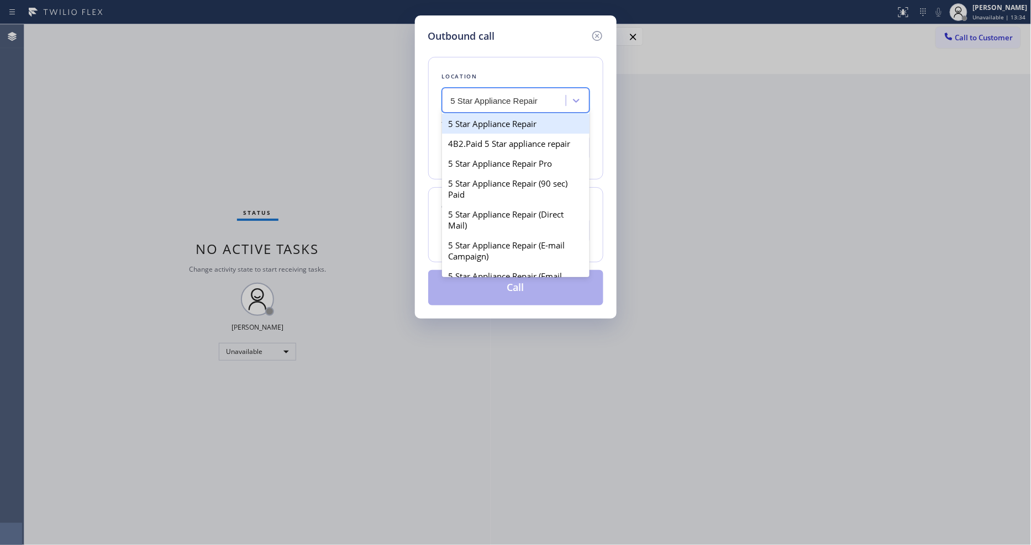
click at [485, 119] on div "5 Star Appliance Repair" at bounding box center [515, 124] width 147 height 20
type input "[PHONE_NUMBER]"
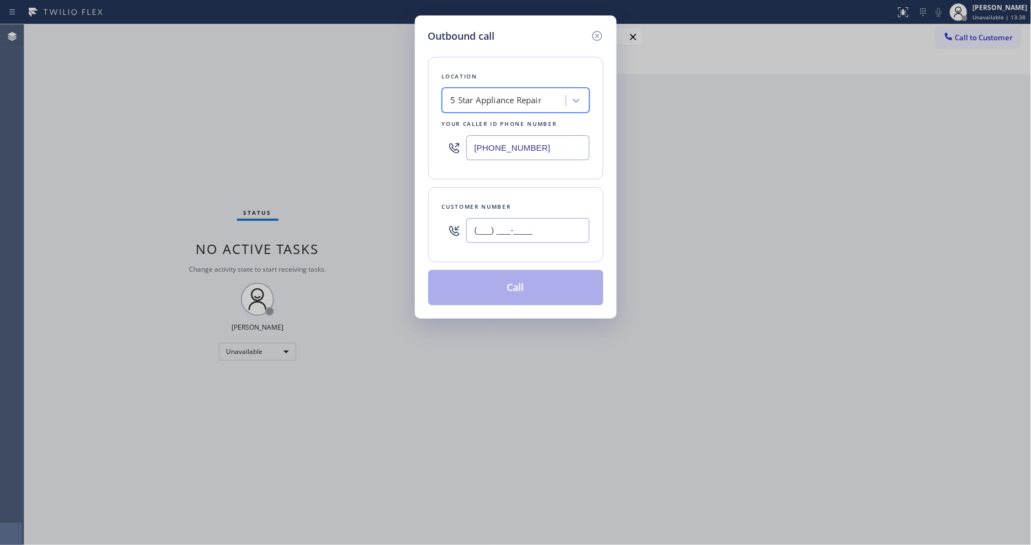
click at [483, 232] on input "(___) ___-____" at bounding box center [527, 230] width 123 height 25
paste input "949) 633-5519"
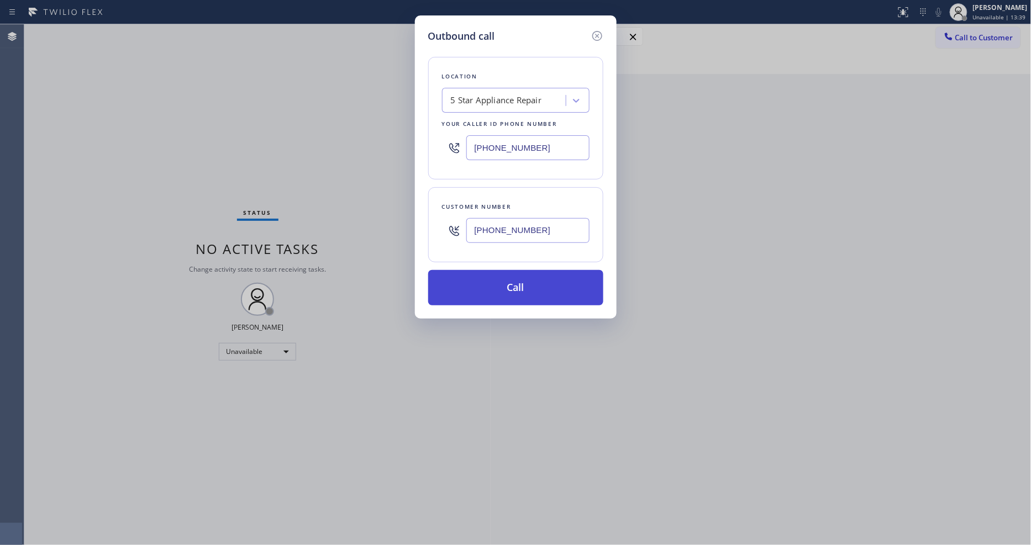
type input "[PHONE_NUMBER]"
click at [480, 275] on button "Call" at bounding box center [515, 287] width 175 height 35
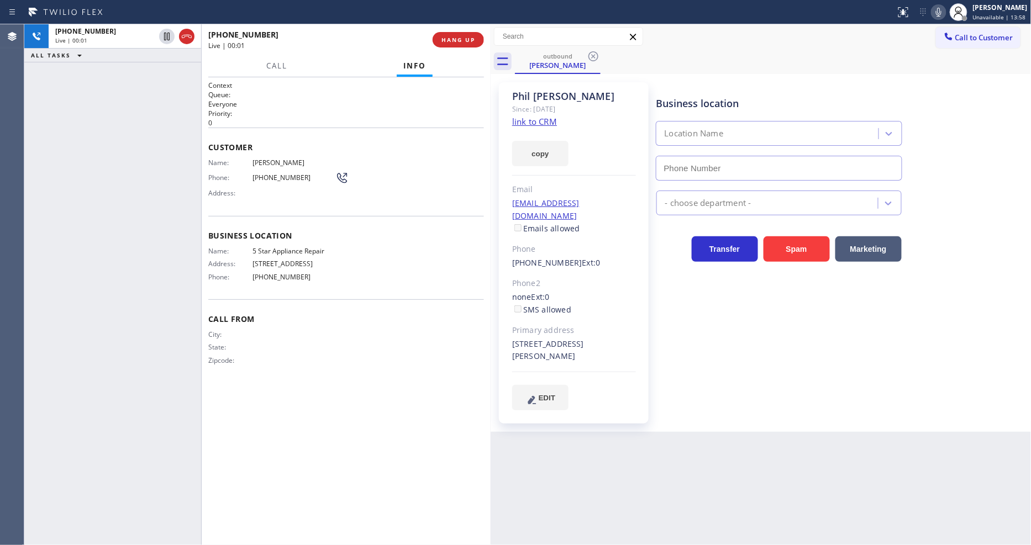
type input "[PHONE_NUMBER]"
click at [446, 39] on span "HANG UP" at bounding box center [458, 40] width 34 height 8
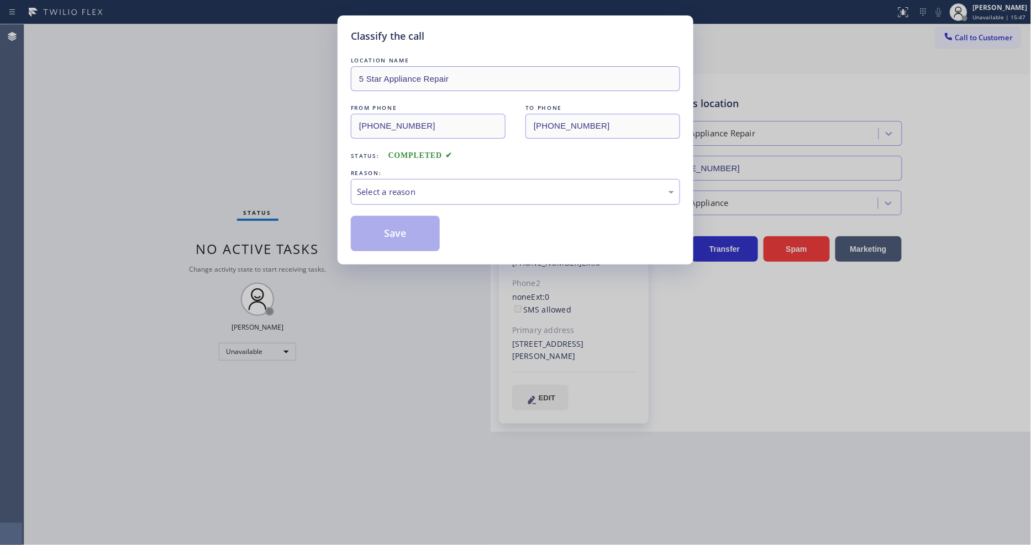
click at [420, 181] on div "Select a reason" at bounding box center [515, 192] width 329 height 26
click at [404, 233] on button "Save" at bounding box center [395, 233] width 89 height 35
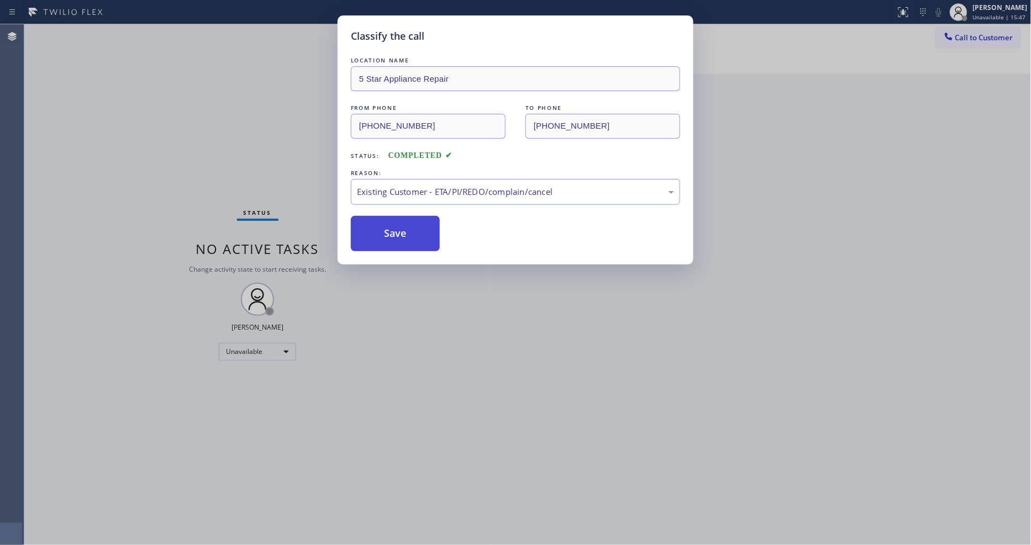
click at [404, 233] on button "Save" at bounding box center [395, 233] width 89 height 35
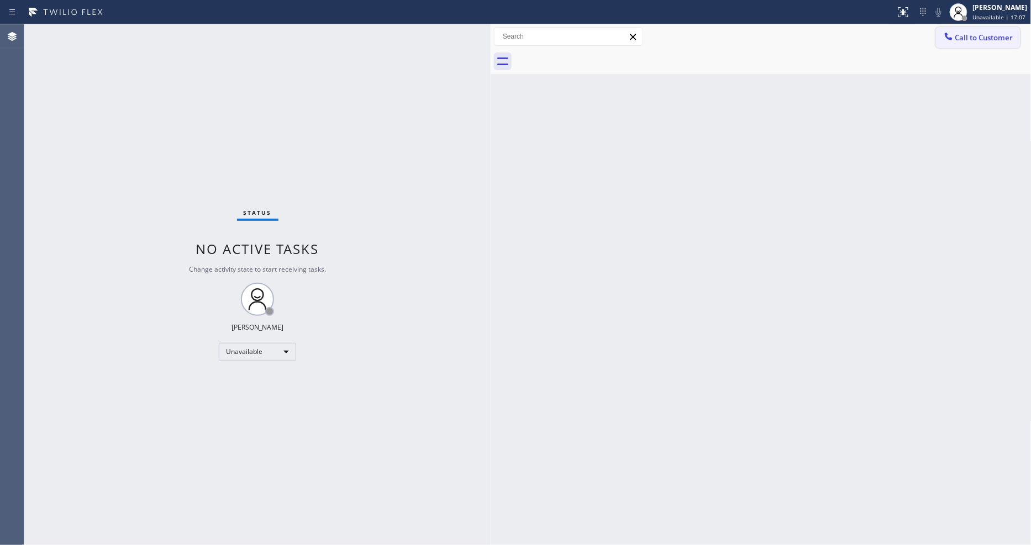
click at [939, 35] on button "Call to Customer" at bounding box center [978, 37] width 84 height 21
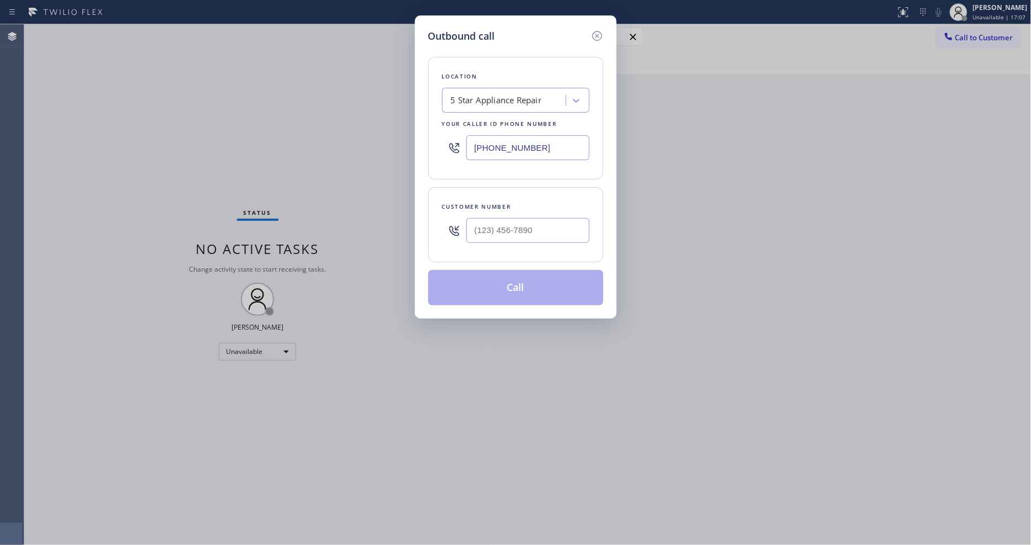
click at [468, 102] on div "5 Star Appliance Repair" at bounding box center [496, 100] width 91 height 13
paste input "Bestway Appliance Repair [GEOGRAPHIC_DATA]"
type input "Bestway Appliance Repair [GEOGRAPHIC_DATA]"
click at [471, 123] on div "Bestway Appliance Repair [GEOGRAPHIC_DATA]" at bounding box center [515, 129] width 147 height 31
type input "[PHONE_NUMBER]"
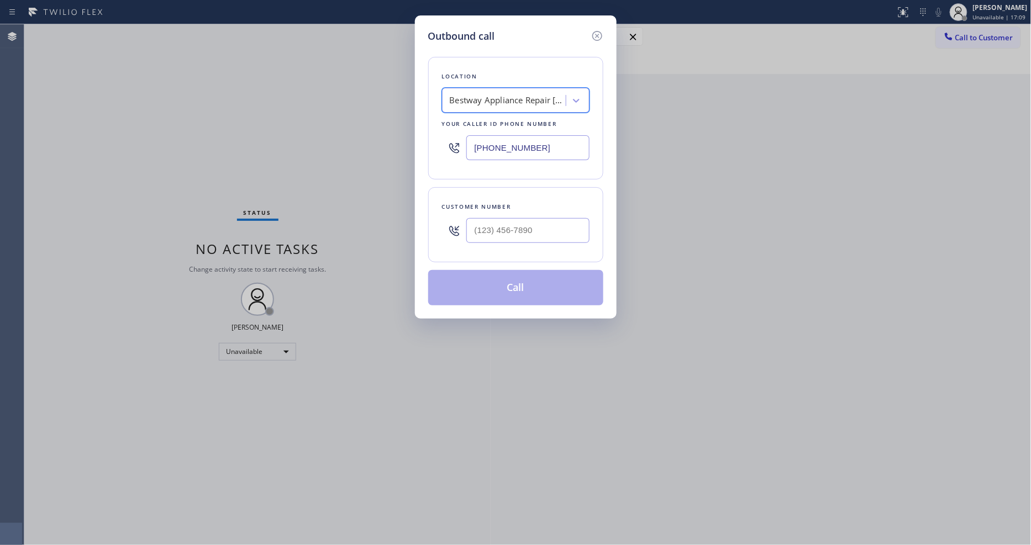
scroll to position [0, 1]
click at [494, 229] on input "(___) ___-____" at bounding box center [527, 230] width 123 height 25
paste input "619) 787-1661"
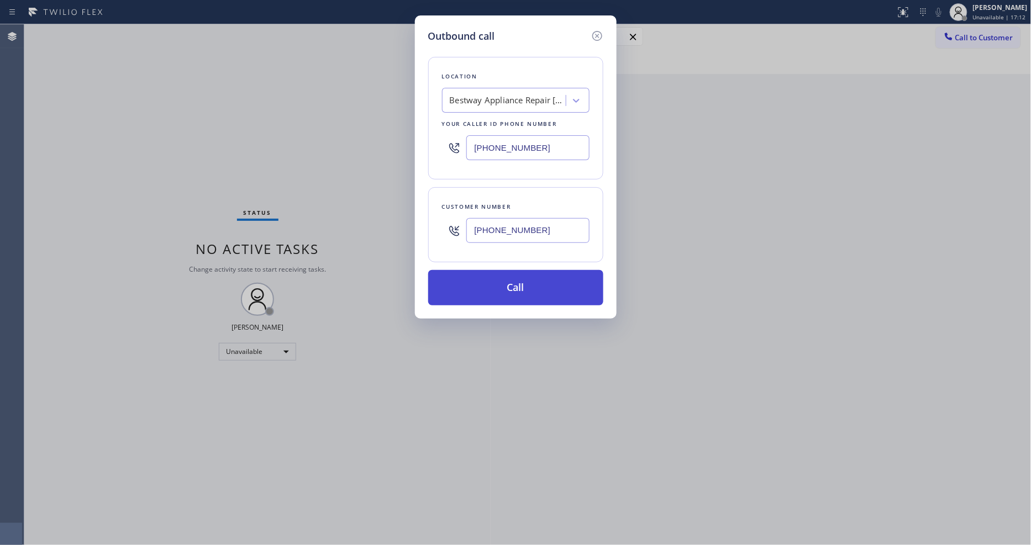
type input "[PHONE_NUMBER]"
click at [489, 287] on button "Call" at bounding box center [515, 287] width 175 height 35
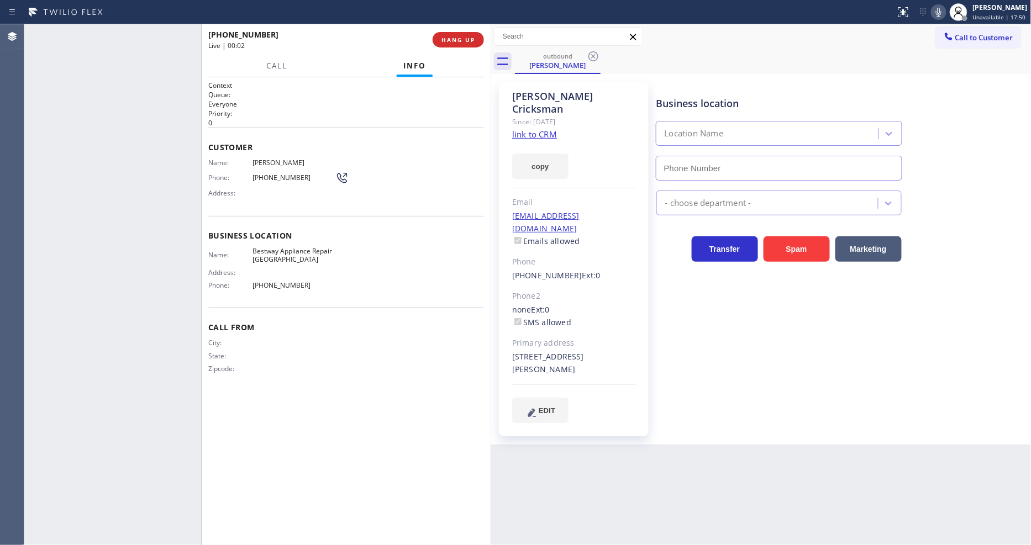
type input "[PHONE_NUMBER]"
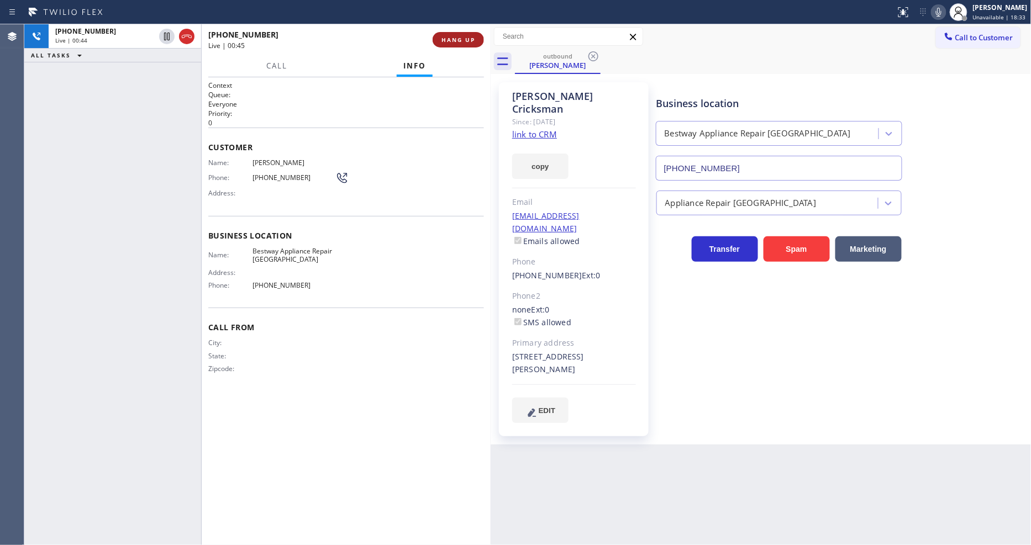
click at [450, 42] on span "HANG UP" at bounding box center [458, 40] width 34 height 8
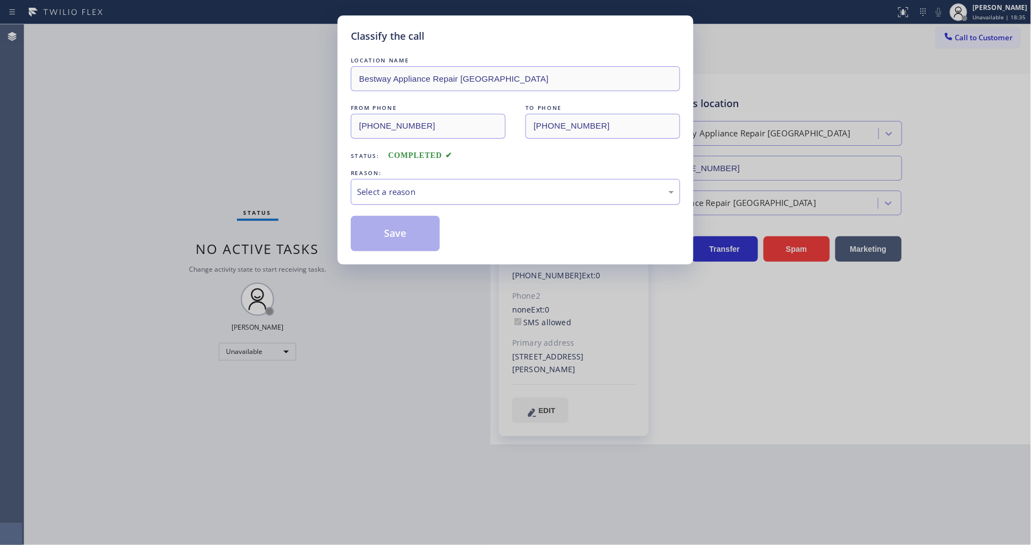
click at [395, 186] on div "Select a reason" at bounding box center [515, 192] width 317 height 13
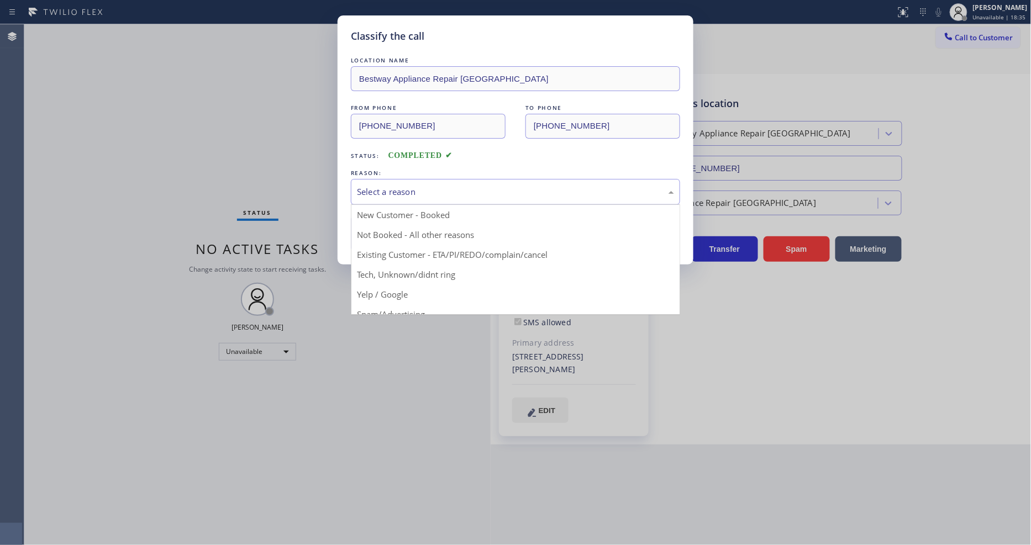
drag, startPoint x: 400, startPoint y: 252, endPoint x: 398, endPoint y: 223, distance: 29.9
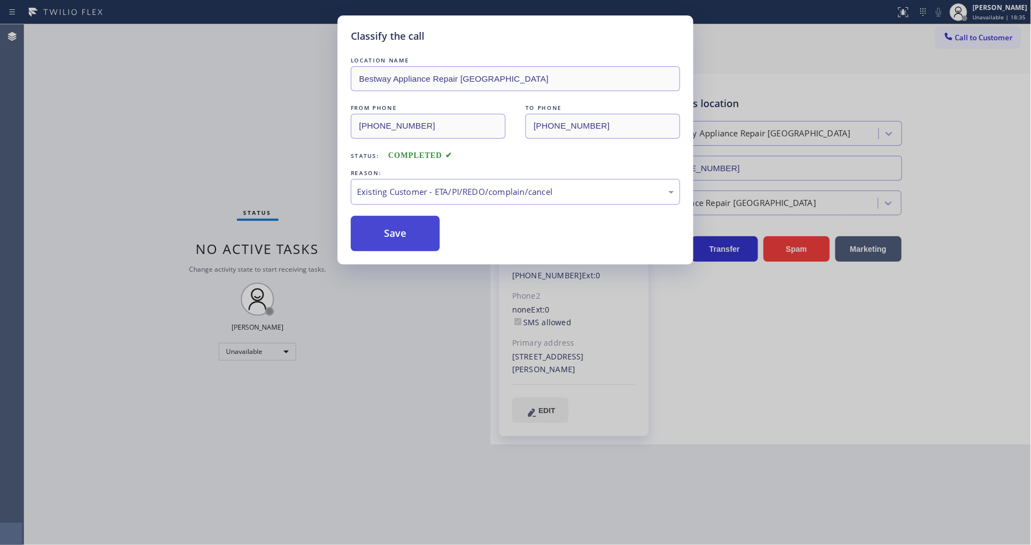
click at [398, 223] on button "Save" at bounding box center [395, 233] width 89 height 35
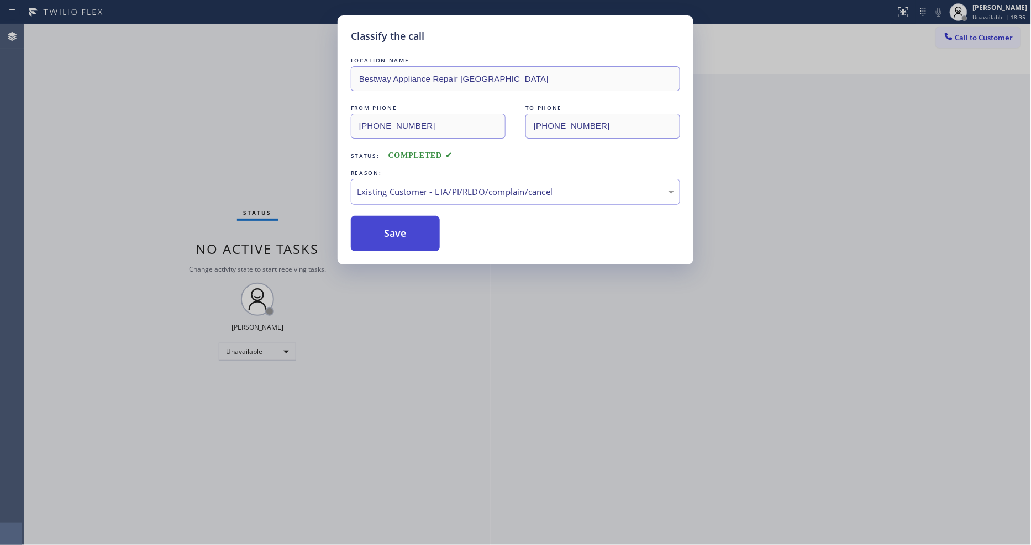
click at [398, 223] on button "Save" at bounding box center [395, 233] width 89 height 35
